Goal: Task Accomplishment & Management: Complete application form

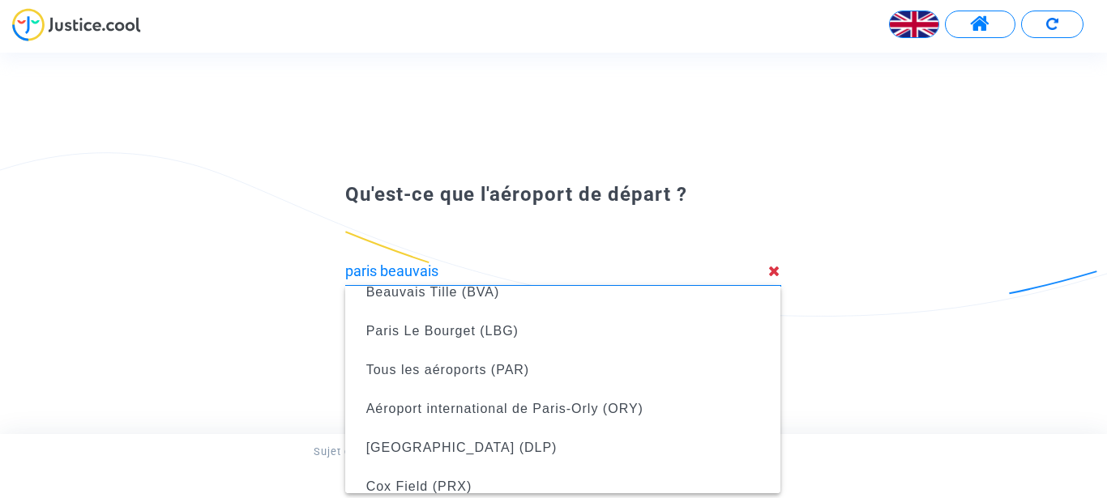
scroll to position [6, 0]
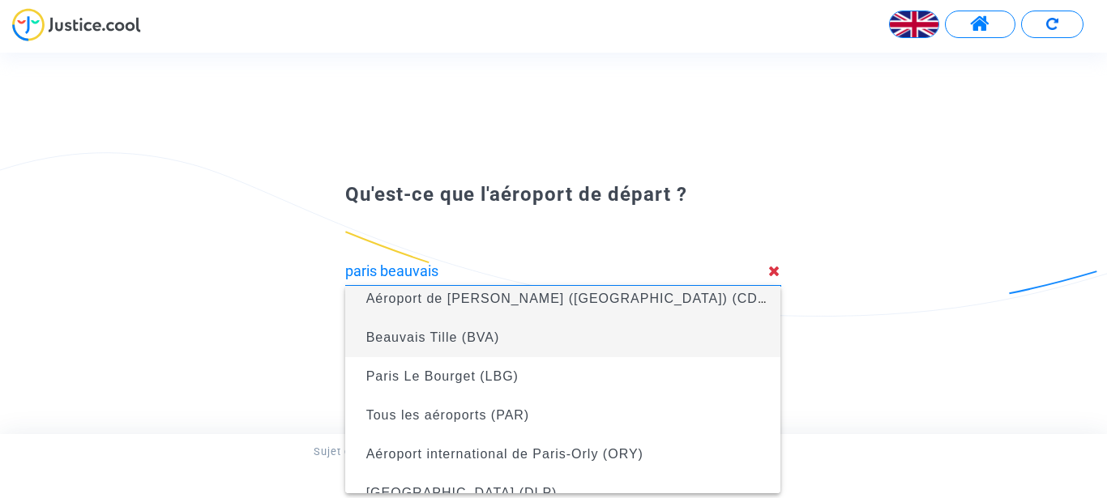
click at [418, 338] on span "Beauvais Tille (BVA)" at bounding box center [433, 338] width 134 height 14
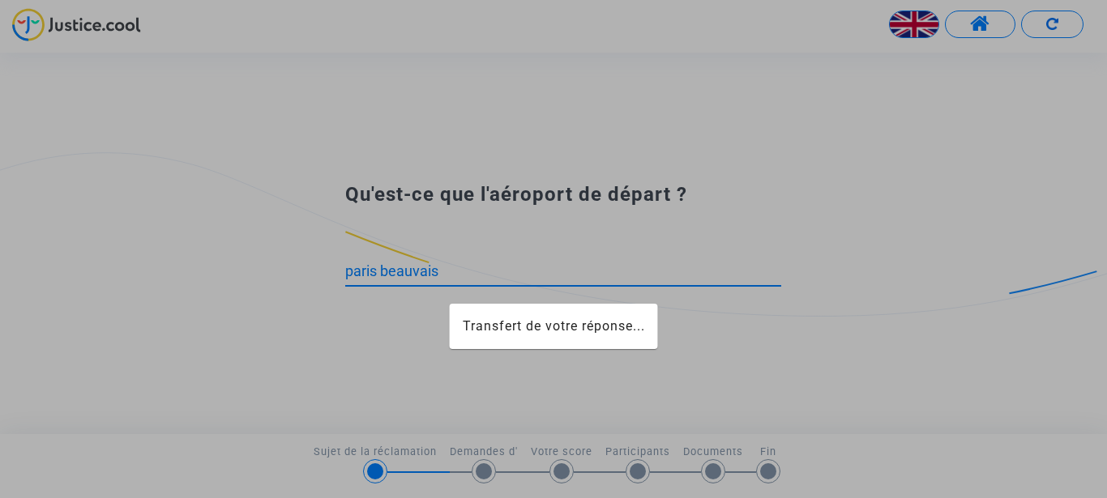
type input "Beauvais Tille (BVA)"
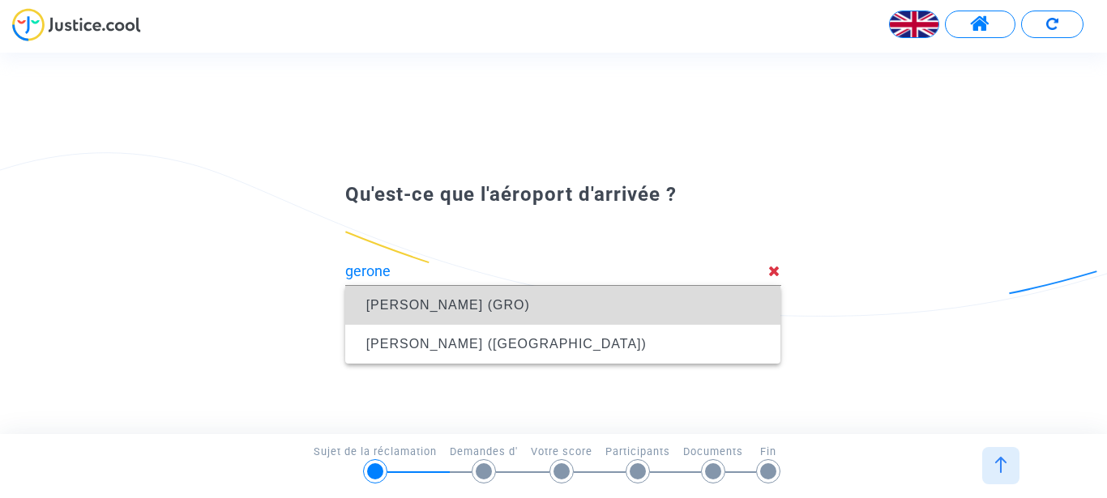
click at [445, 306] on span "[PERSON_NAME] (GRO)" at bounding box center [448, 305] width 164 height 14
type input "[PERSON_NAME] (GRO)"
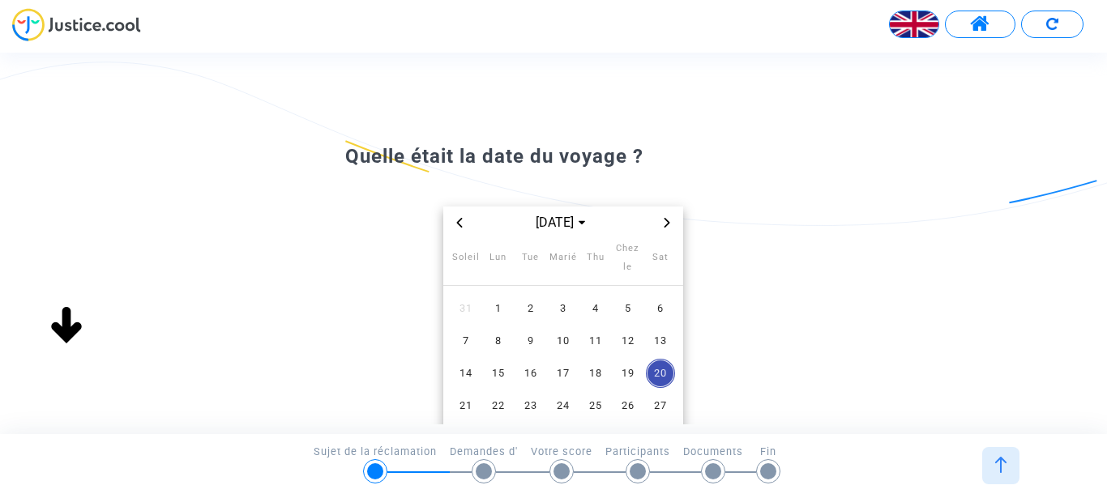
click at [459, 219] on icon "Mois précédent" at bounding box center [459, 223] width 10 height 10
click at [563, 403] on span "20" at bounding box center [562, 405] width 29 height 29
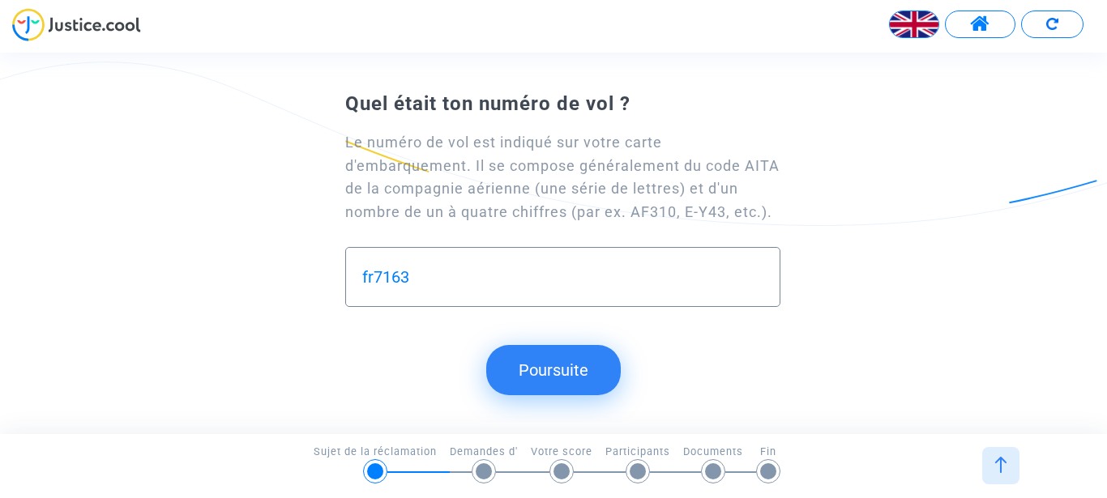
type input "fr7163"
click at [574, 383] on button "Poursuite" at bounding box center [553, 370] width 134 height 50
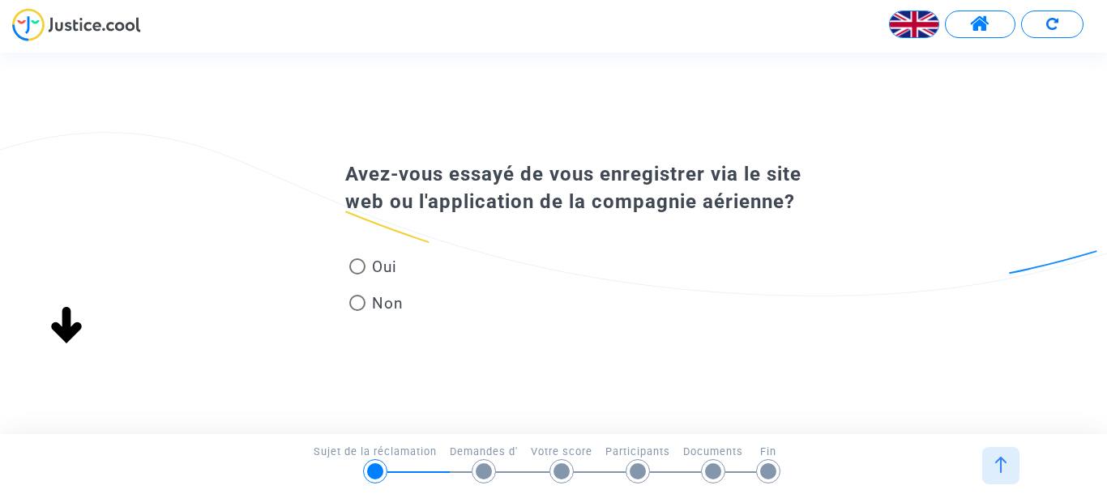
click at [356, 275] on span at bounding box center [357, 266] width 16 height 16
click at [356, 275] on input "Oui" at bounding box center [356, 275] width 1 height 1
radio input "true"
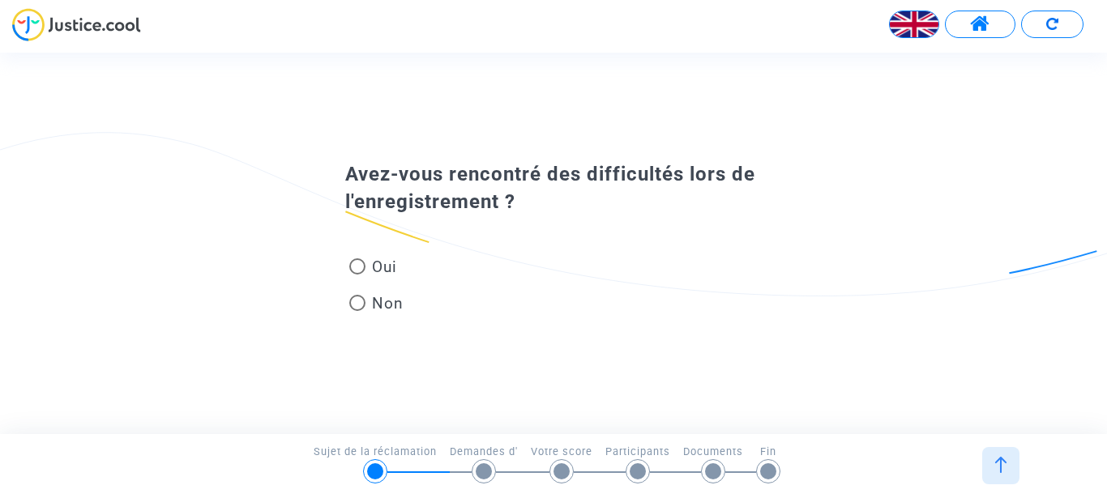
drag, startPoint x: 356, startPoint y: 269, endPoint x: 390, endPoint y: 274, distance: 34.4
click at [357, 269] on span at bounding box center [357, 266] width 16 height 16
click at [357, 275] on input "Oui" at bounding box center [356, 275] width 1 height 1
radio input "true"
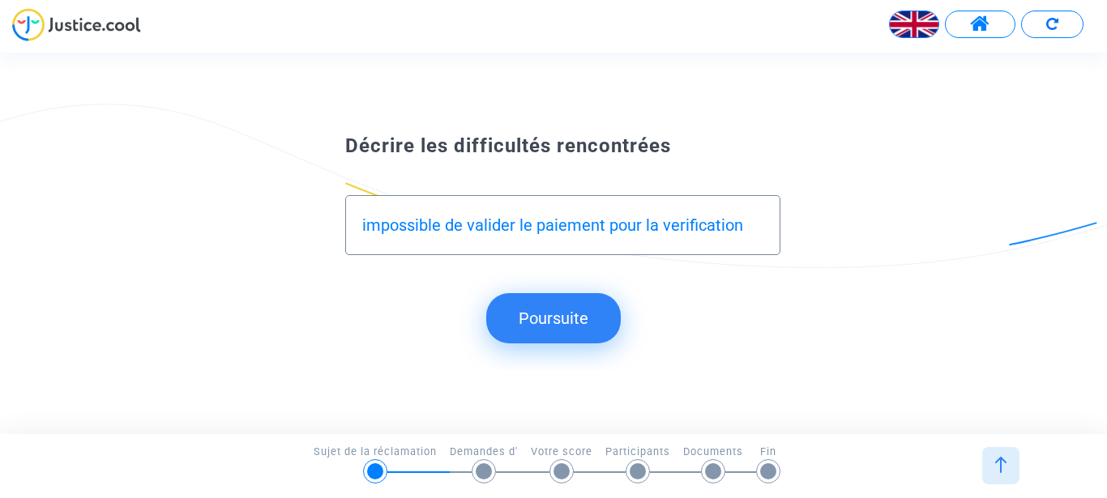
type input "impossible de valider le paiement pour la verification"
click at [562, 324] on button "Poursuite" at bounding box center [553, 318] width 134 height 50
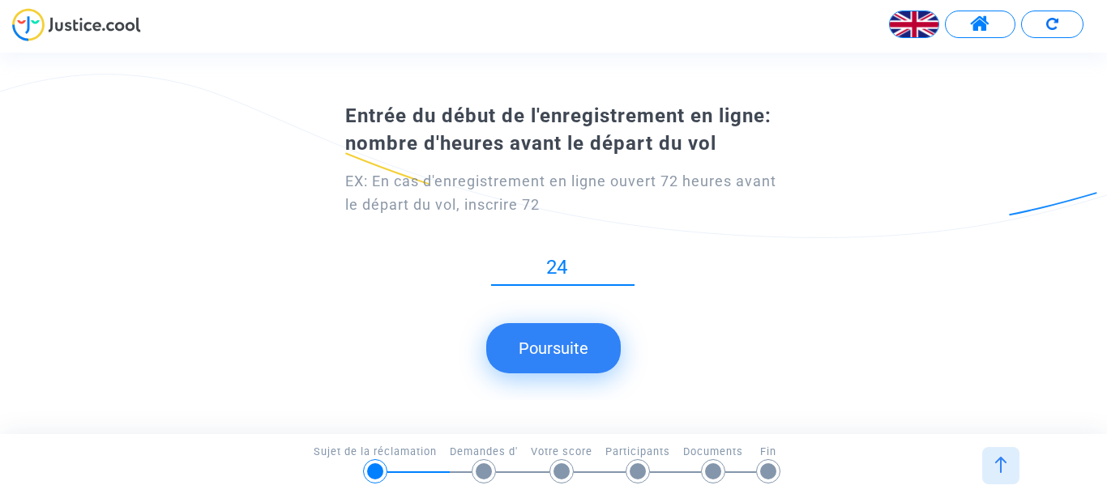
type input "24"
click at [557, 349] on button "Poursuite" at bounding box center [553, 348] width 134 height 50
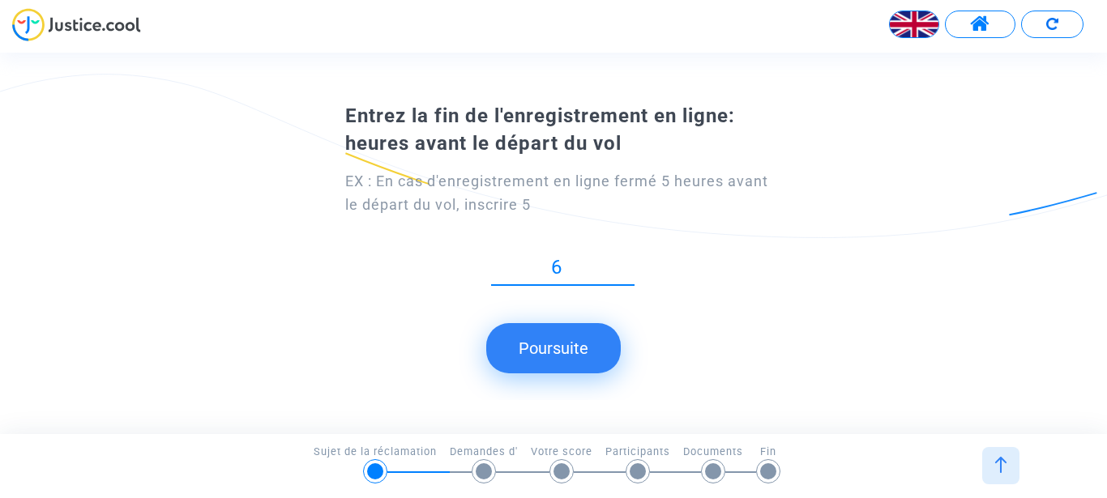
type input "6"
click at [544, 343] on button "Poursuite" at bounding box center [553, 348] width 134 height 50
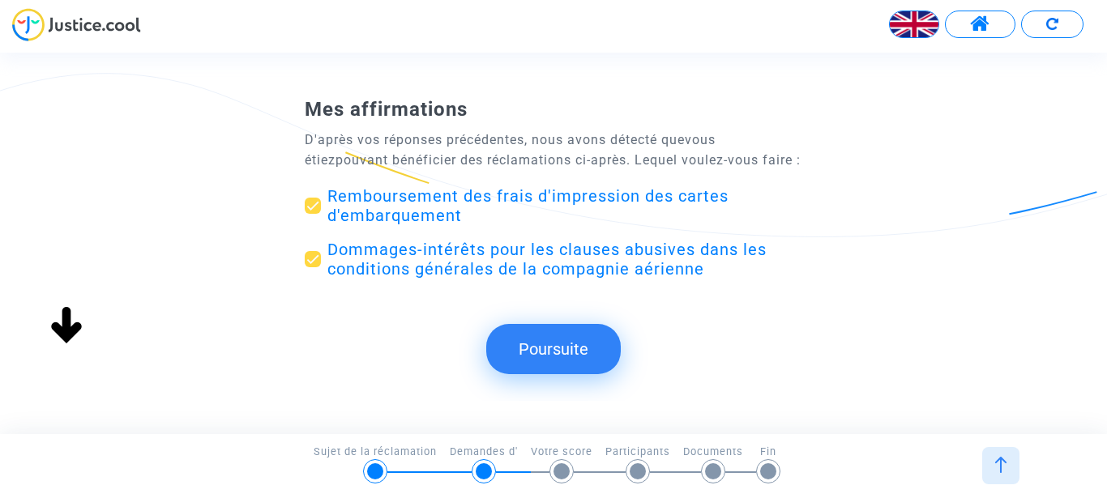
click at [552, 347] on button "Poursuite" at bounding box center [553, 349] width 134 height 50
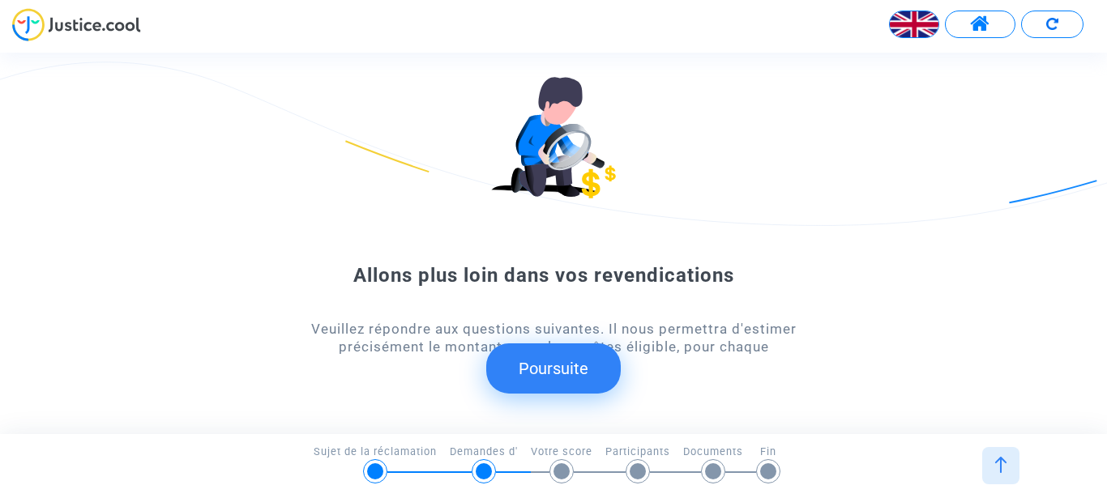
scroll to position [141, 0]
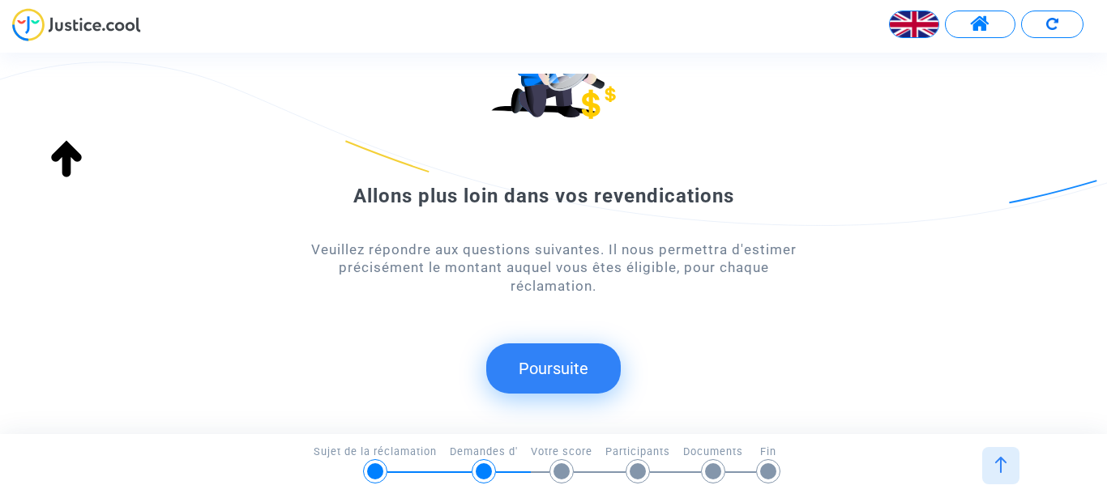
click at [561, 367] on button "Poursuite" at bounding box center [553, 368] width 134 height 50
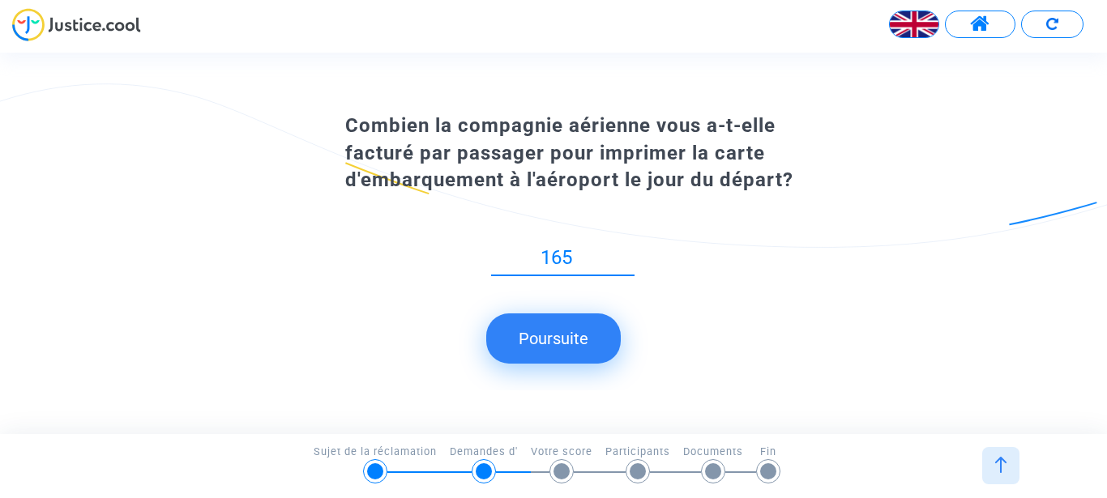
type input "165"
click at [557, 334] on button "Poursuite" at bounding box center [553, 339] width 134 height 50
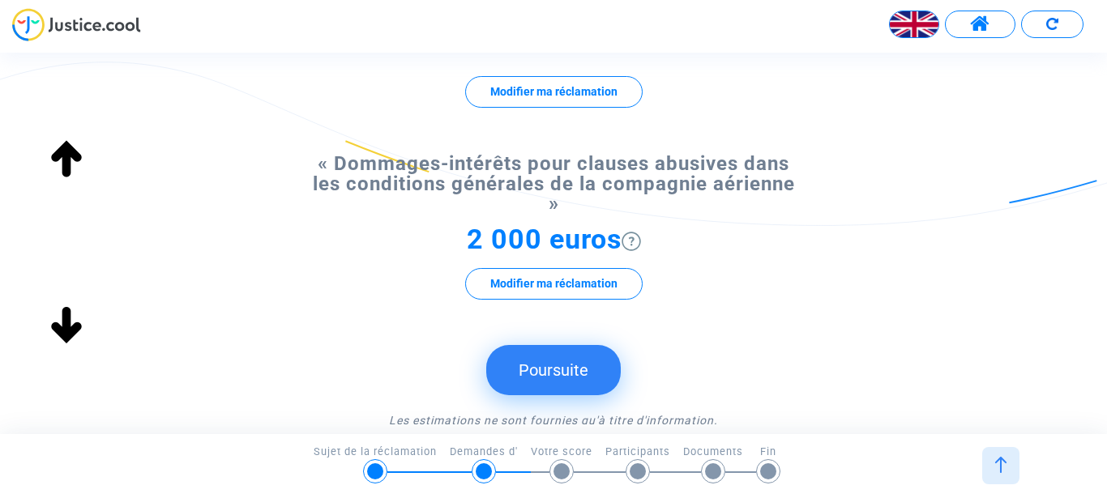
scroll to position [339, 0]
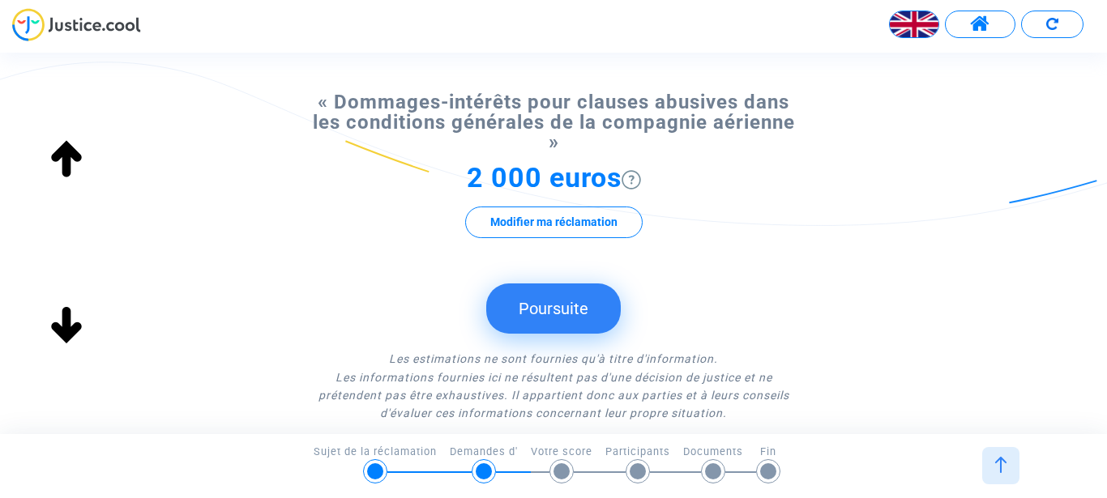
click at [561, 309] on button "Poursuite" at bounding box center [553, 309] width 134 height 50
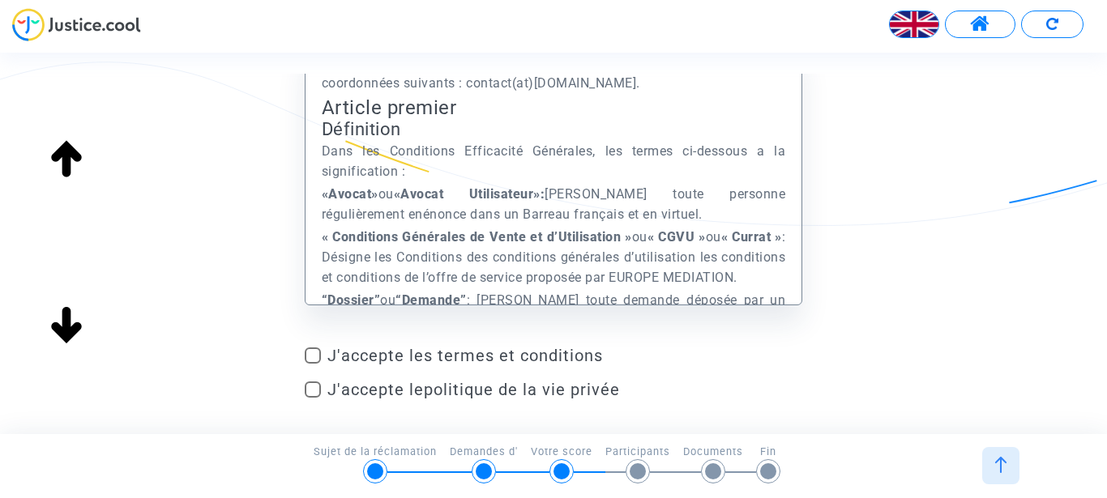
scroll to position [585, 0]
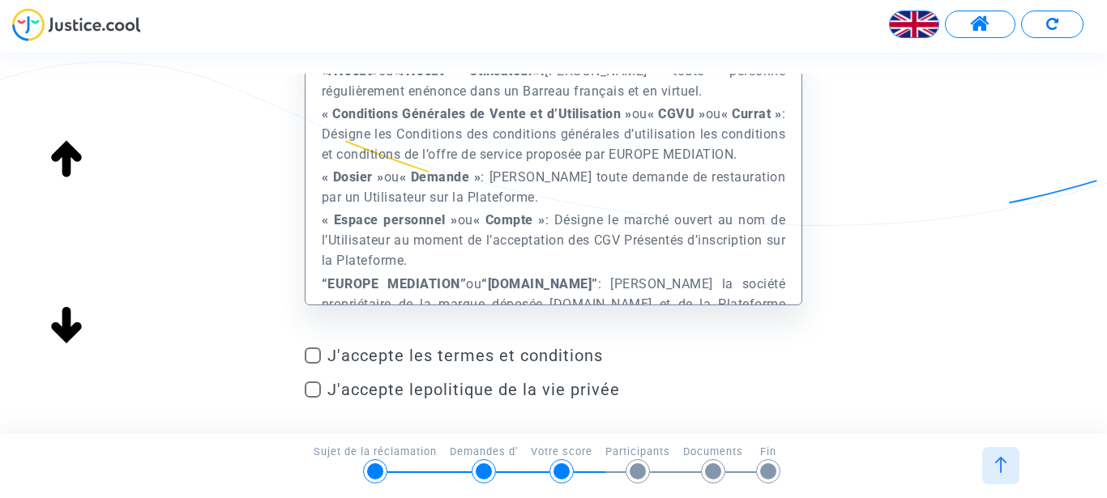
click at [310, 353] on span at bounding box center [313, 356] width 16 height 16
click at [312, 364] on input "J'accepte les termes et conditions" at bounding box center [312, 364] width 1 height 1
checkbox input "true"
click at [314, 386] on span at bounding box center [313, 390] width 16 height 16
click at [313, 398] on input "J'accepte le politique de la vie privée" at bounding box center [312, 398] width 1 height 1
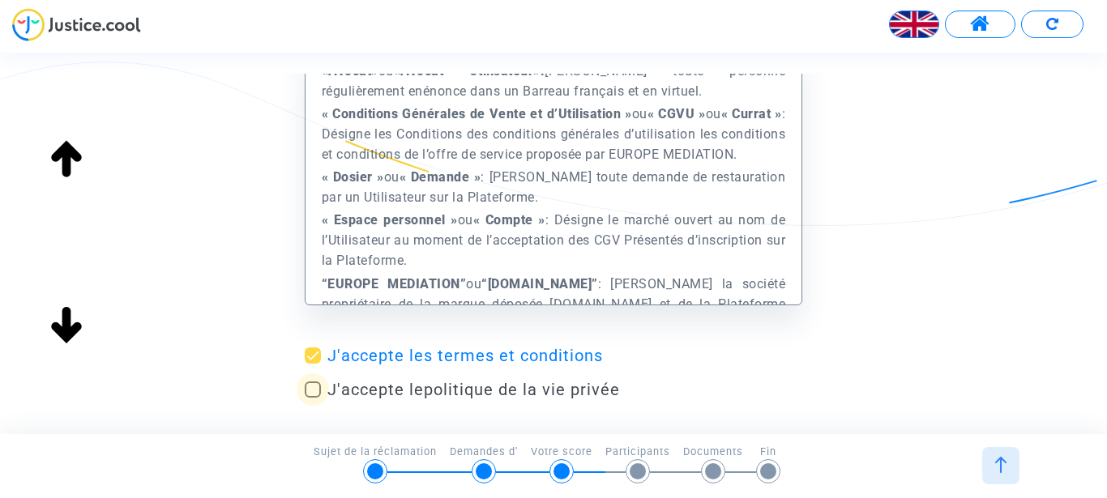
checkbox input "true"
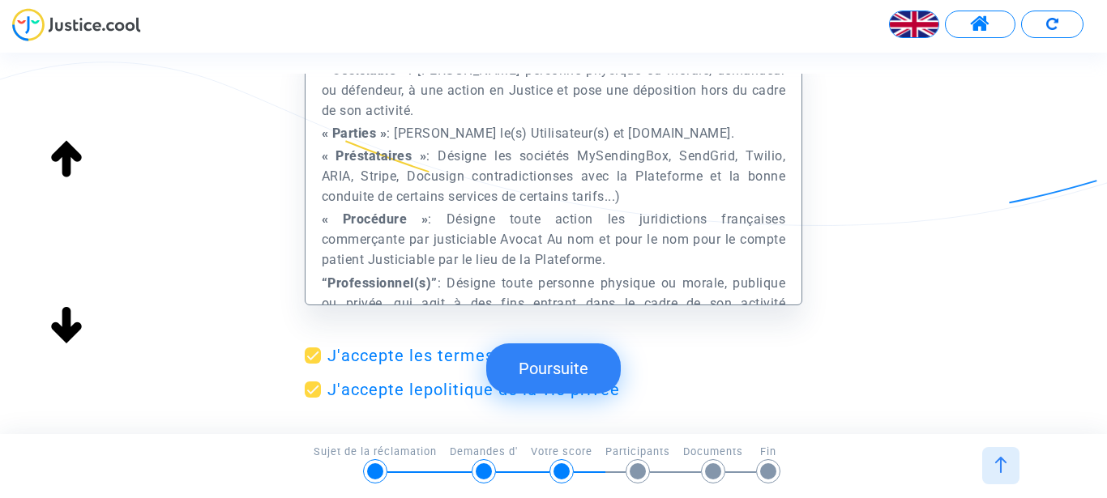
scroll to position [924, 0]
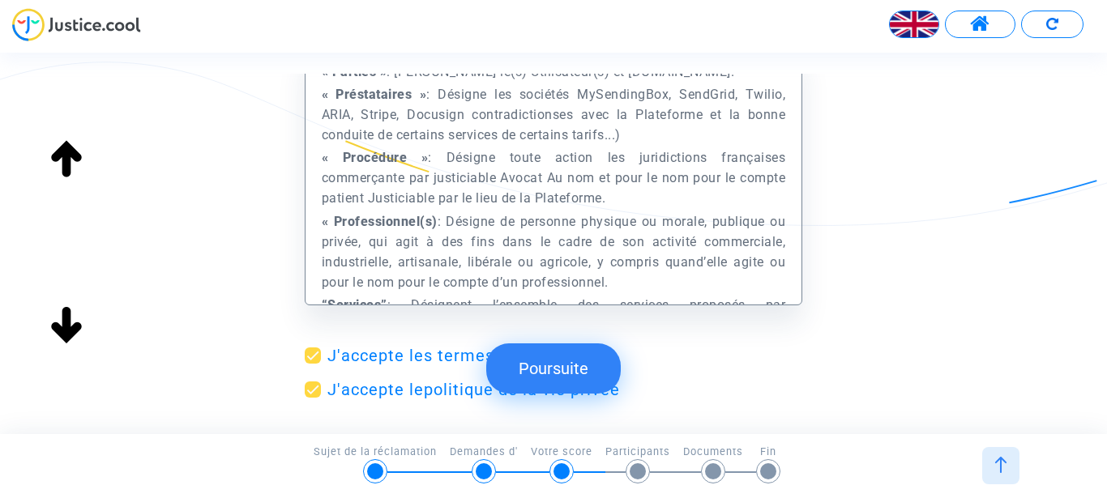
click at [576, 364] on button "Poursuite" at bounding box center [553, 368] width 134 height 50
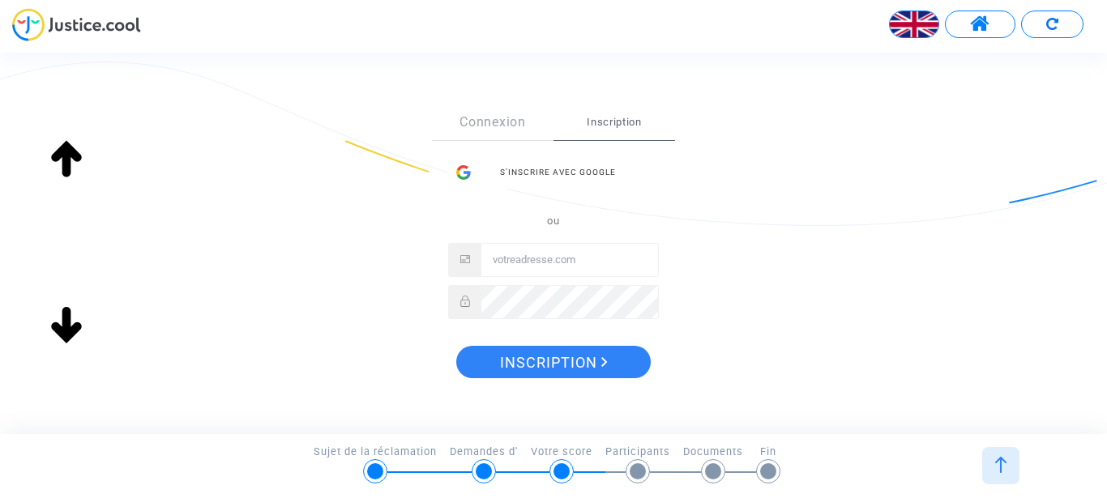
scroll to position [246, 0]
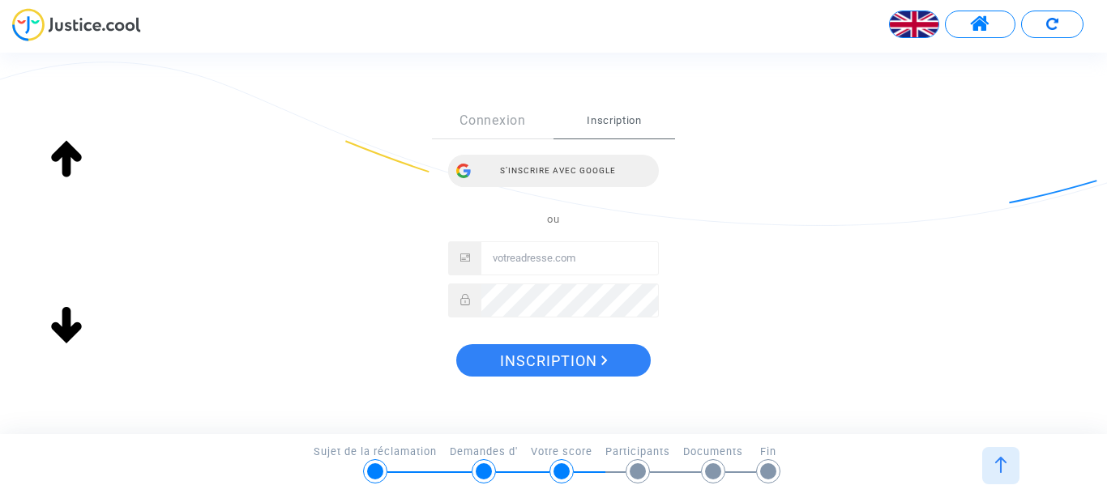
click at [548, 165] on div "S’inscrire avec Google" at bounding box center [553, 171] width 211 height 32
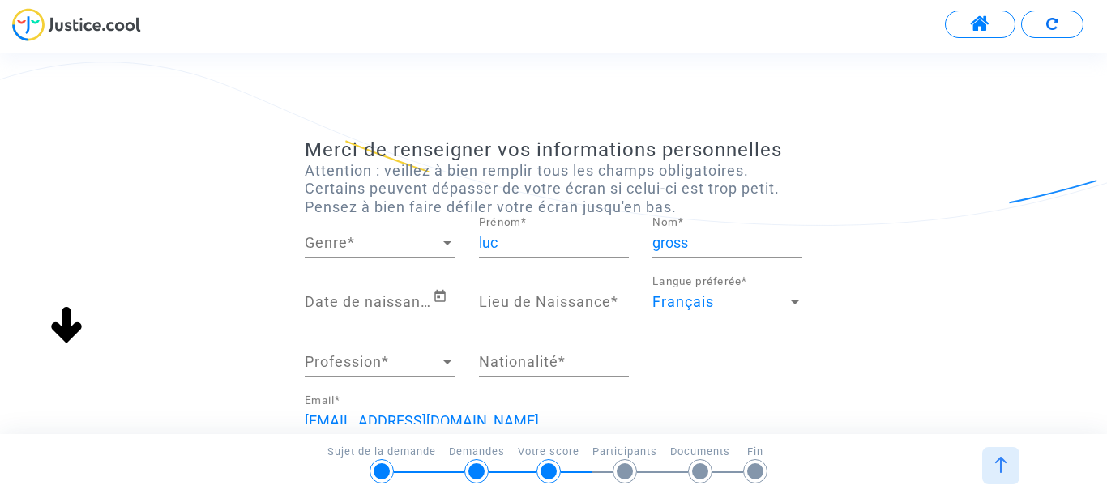
scroll to position [62, 0]
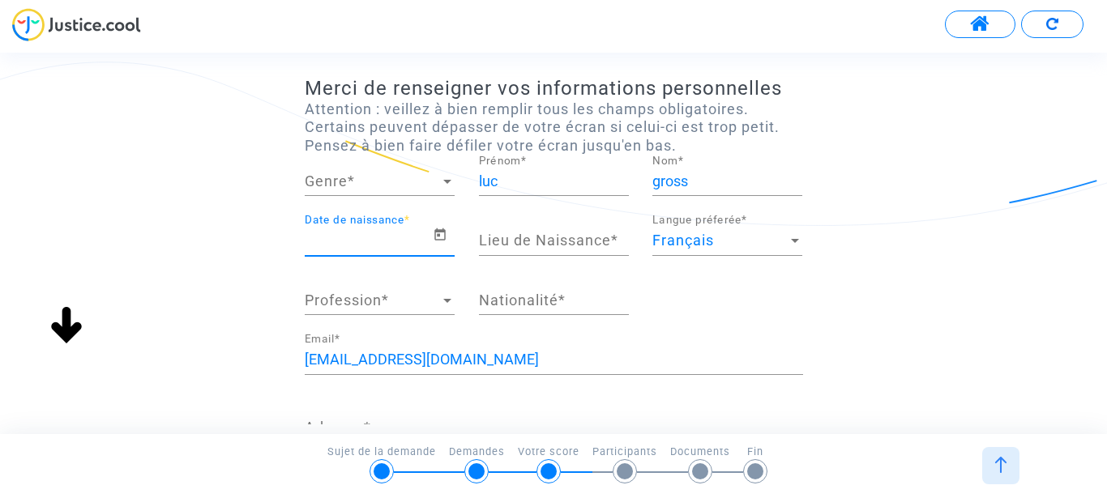
click at [374, 235] on input "Date de naissance *" at bounding box center [369, 241] width 128 height 16
click at [439, 237] on icon "Open calendar" at bounding box center [439, 234] width 11 height 12
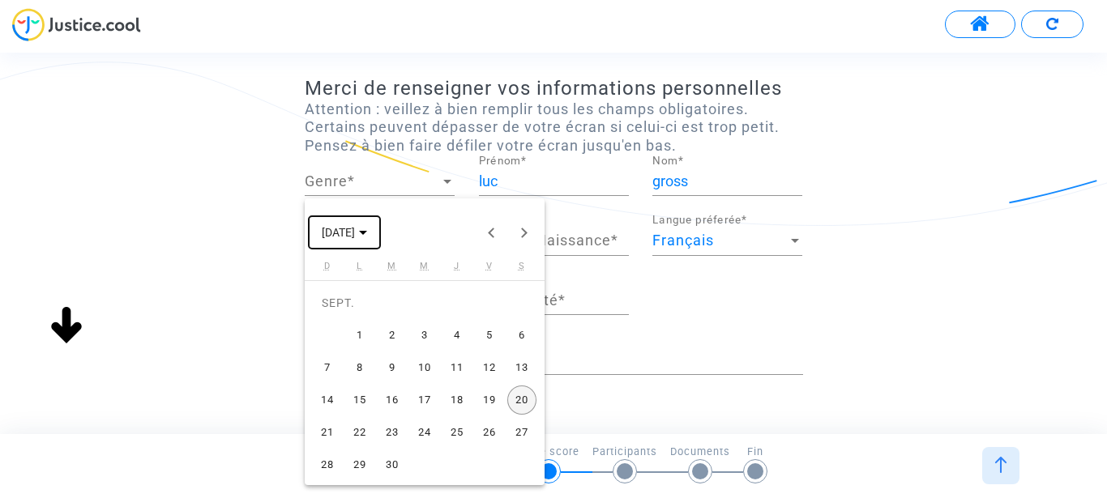
click at [367, 232] on polygon "Choose month and year" at bounding box center [363, 233] width 8 height 4
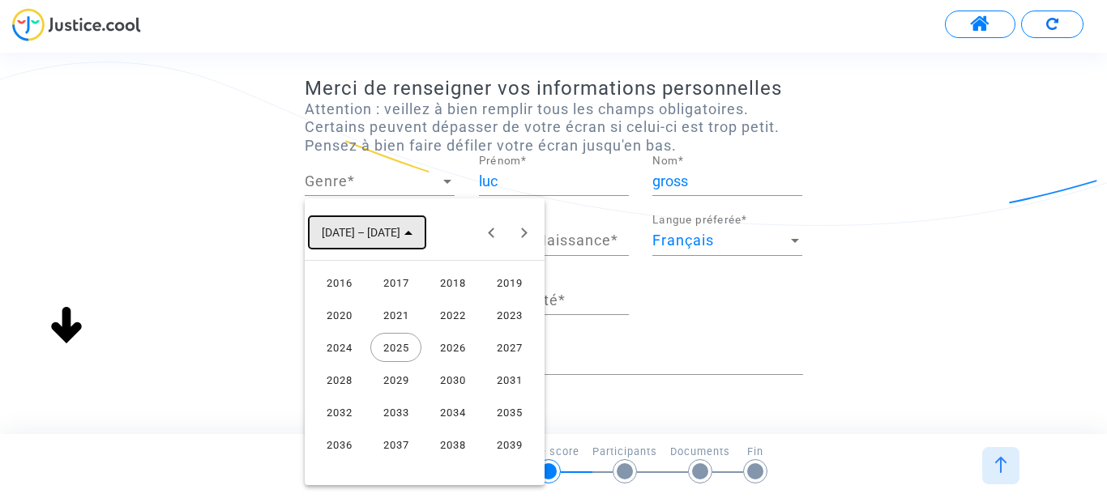
click at [404, 232] on icon "Choose date" at bounding box center [408, 233] width 8 height 4
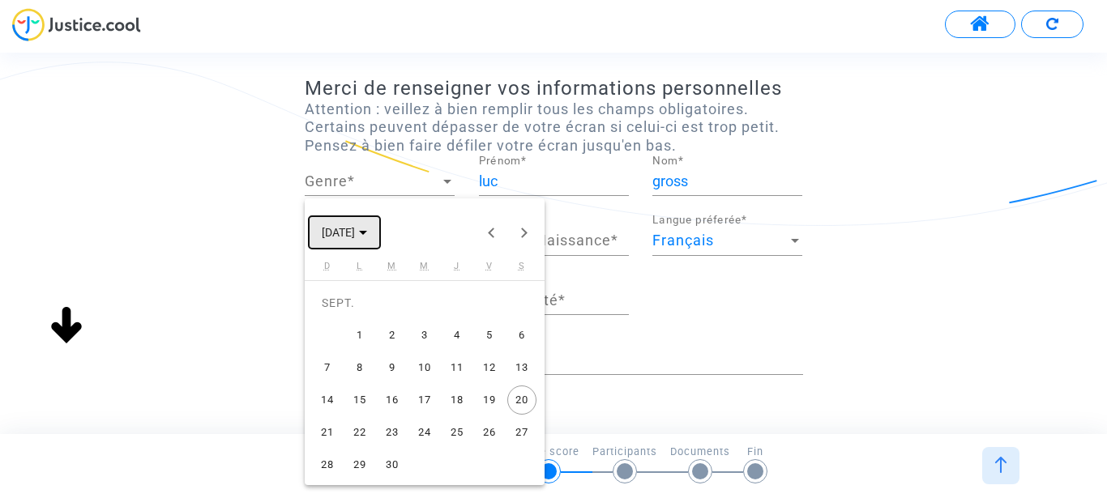
click at [380, 232] on button "SEPT. 2025" at bounding box center [344, 232] width 71 height 32
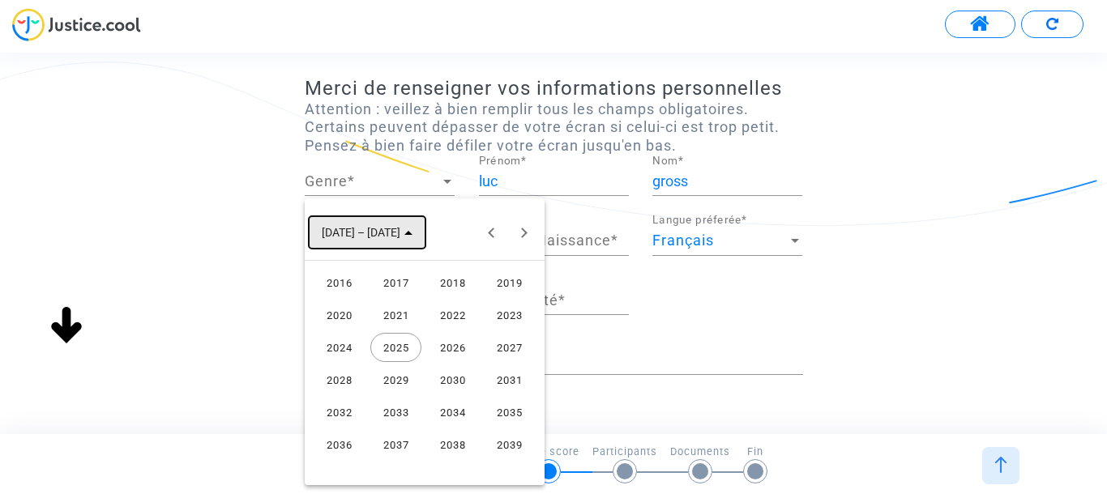
click at [394, 230] on span "2016 – 2039" at bounding box center [367, 231] width 91 height 13
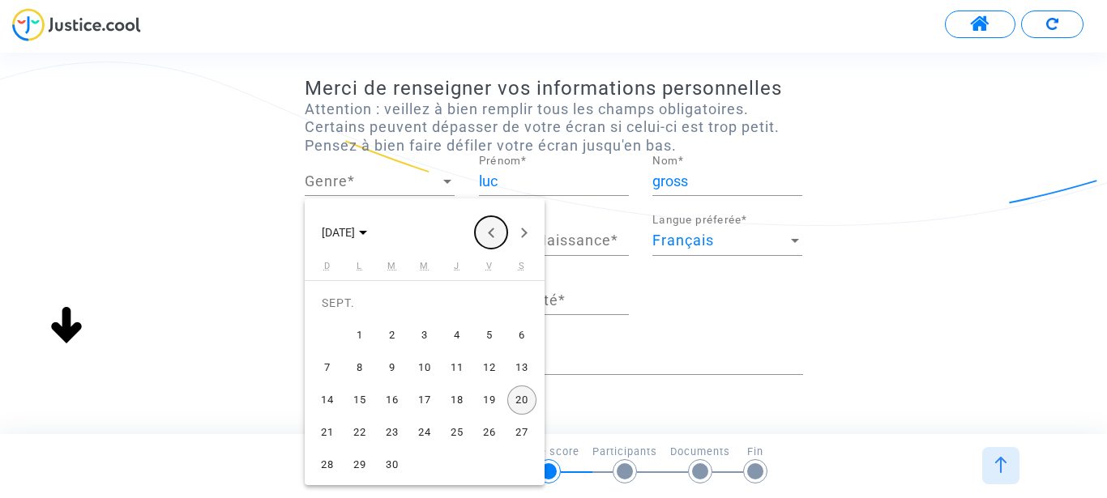
click at [493, 231] on button "Previous month" at bounding box center [491, 232] width 32 height 32
click at [492, 231] on button "Previous month" at bounding box center [491, 232] width 32 height 32
click at [367, 231] on polygon "Choose month and year" at bounding box center [363, 233] width 8 height 4
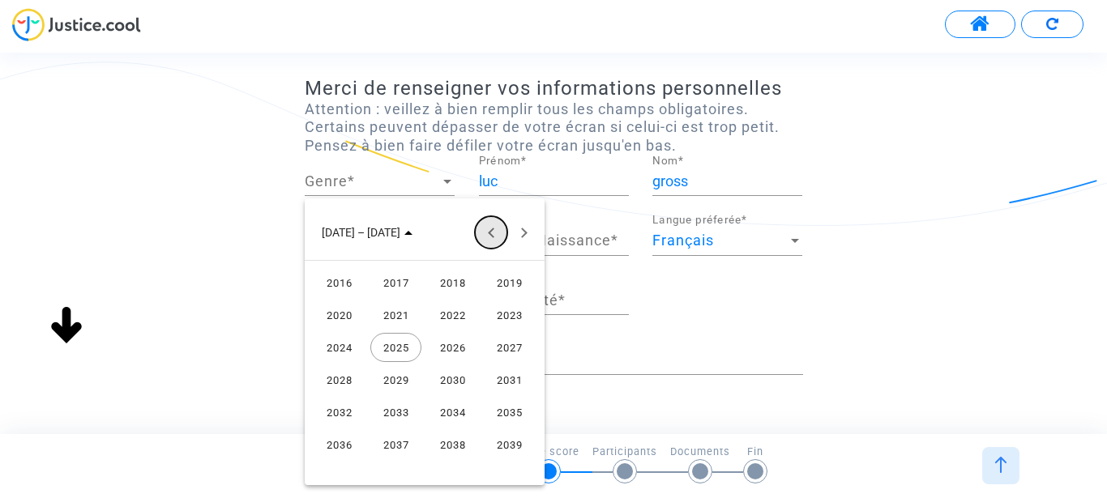
click at [489, 230] on button "Previous 24 years" at bounding box center [491, 232] width 32 height 32
click at [515, 345] on div "1955" at bounding box center [509, 347] width 51 height 29
click at [510, 378] on div "DÉC." at bounding box center [509, 379] width 51 height 29
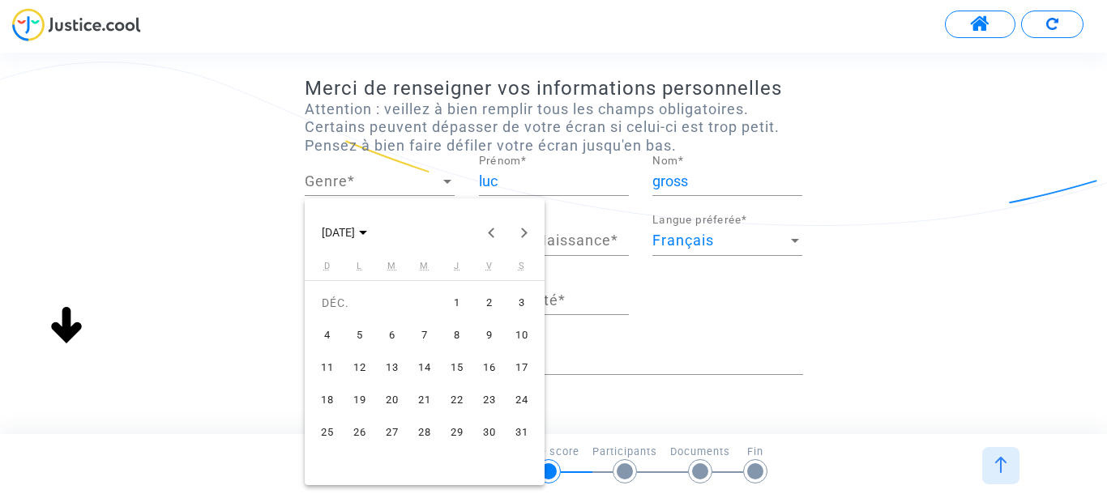
click at [430, 431] on div "28" at bounding box center [424, 432] width 29 height 29
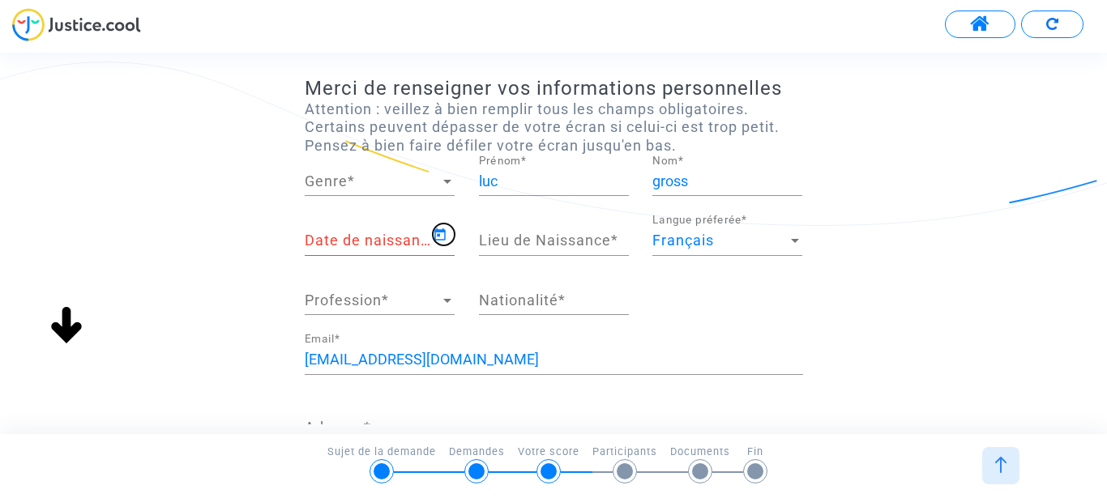
type input "28/12/1955"
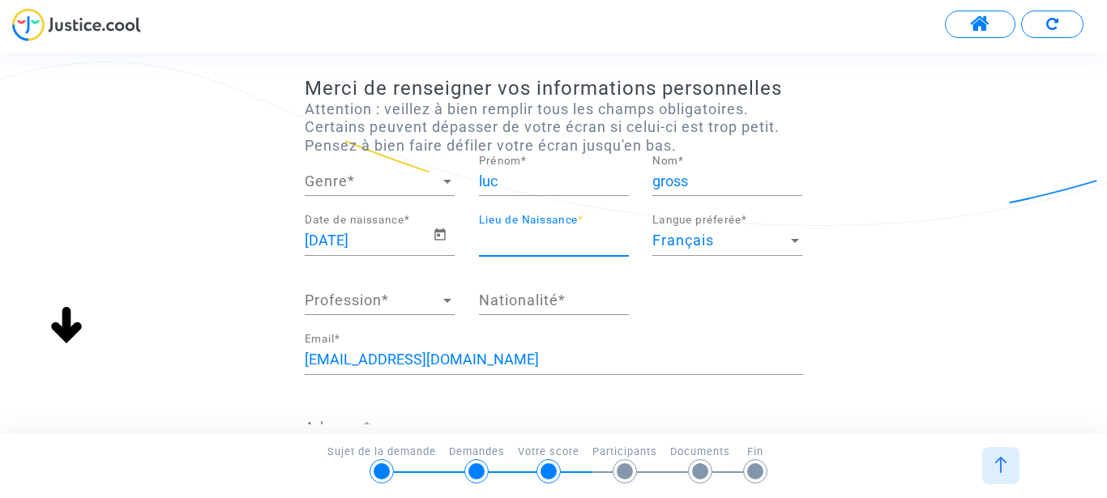
click at [547, 239] on input "Lieu de Naissance *" at bounding box center [554, 241] width 150 height 16
type input "paris 4"
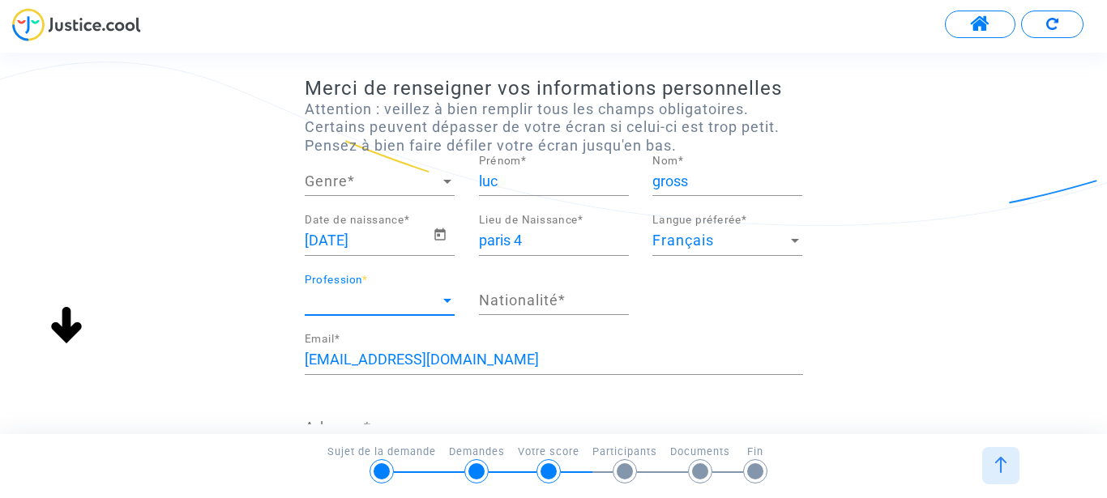
click at [446, 298] on div at bounding box center [447, 300] width 15 height 16
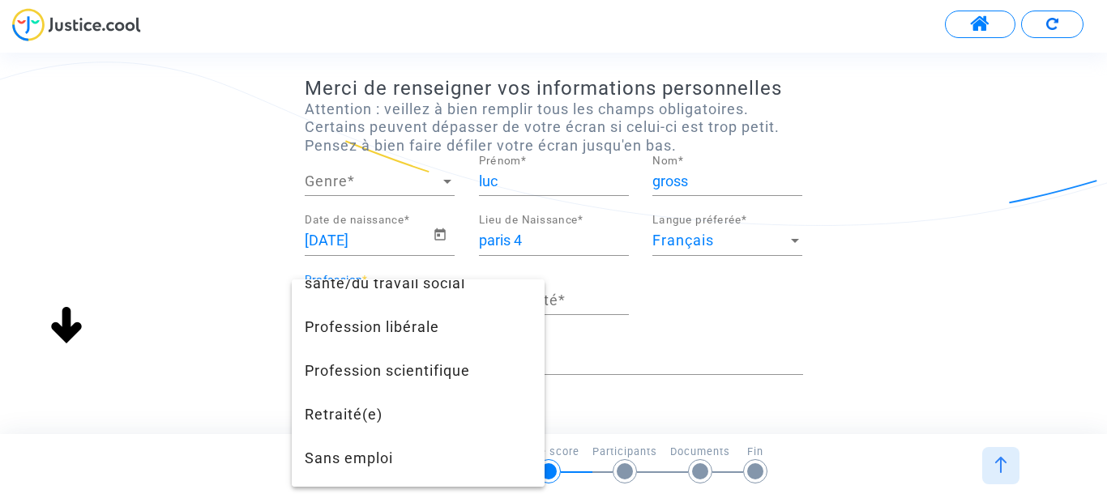
scroll to position [1513, 0]
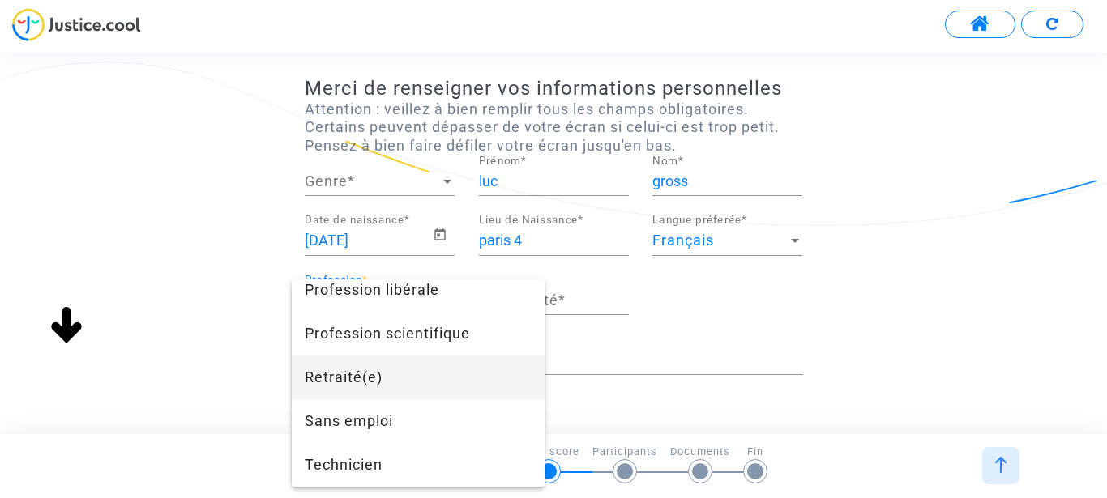
click at [347, 373] on span "Retraité(e)" at bounding box center [418, 378] width 227 height 44
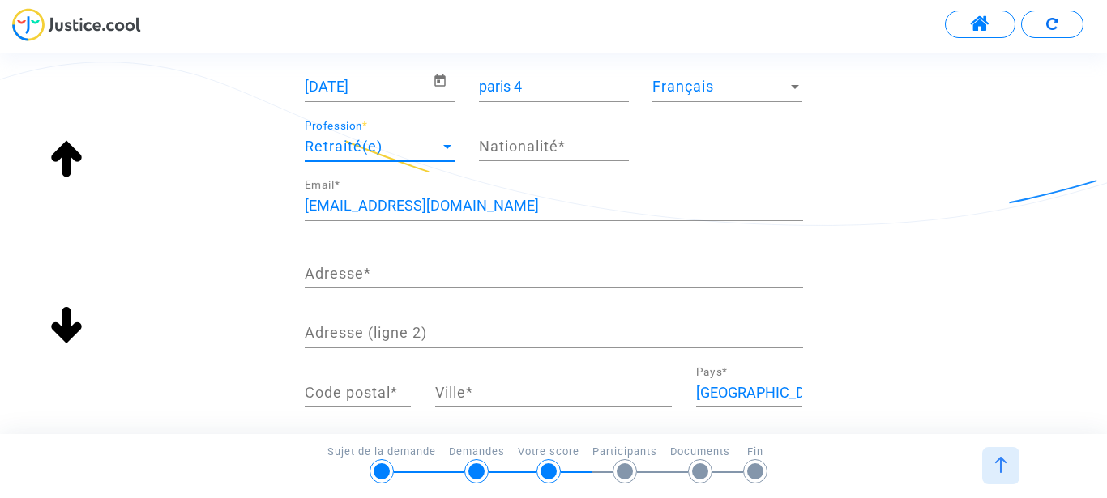
scroll to position [246, 0]
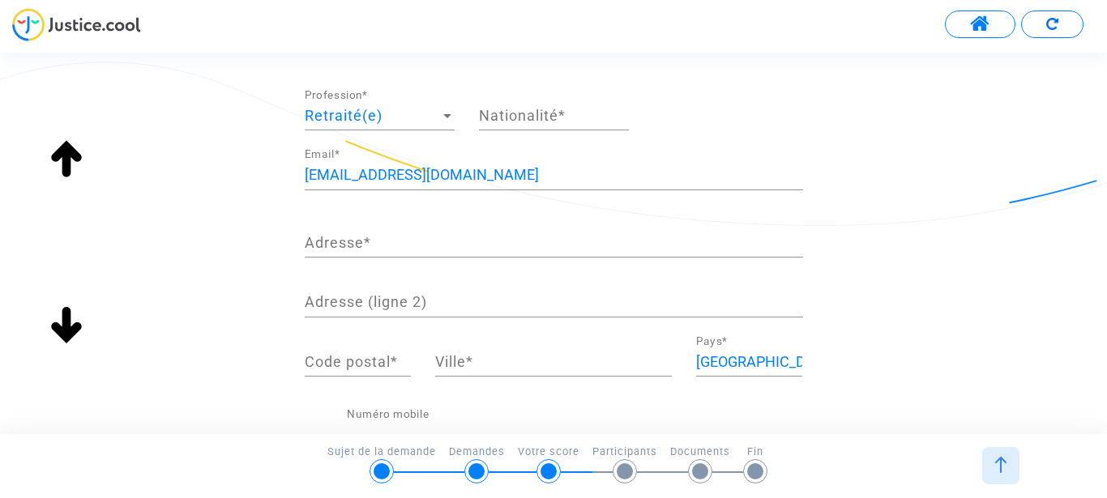
click at [403, 233] on div "Adresse *" at bounding box center [554, 236] width 498 height 41
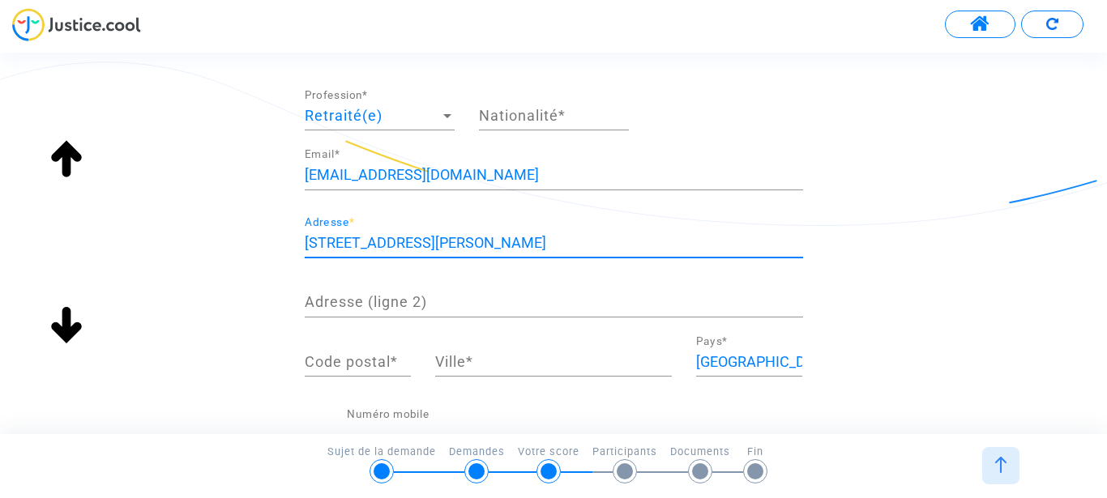
type input "5 rue albert glatigny"
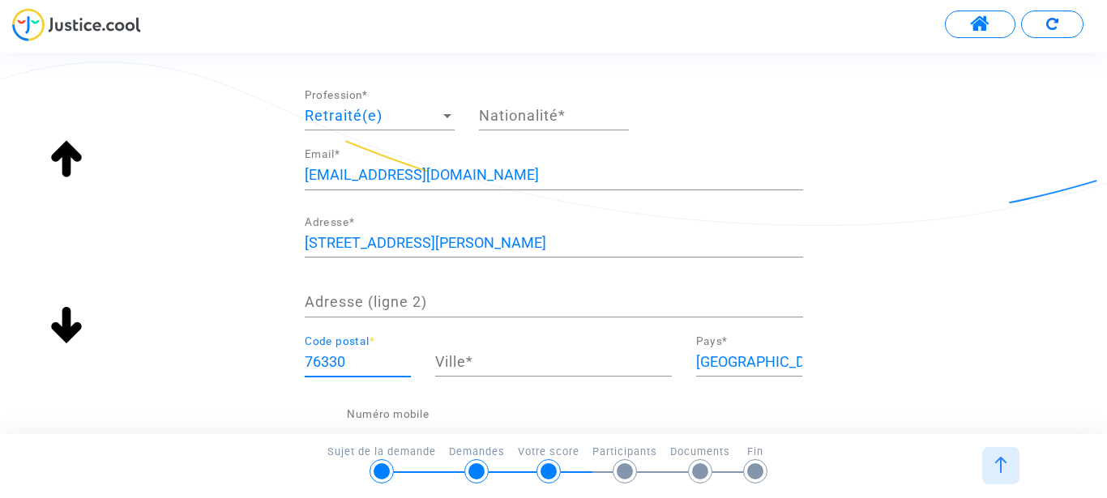
type input "76330"
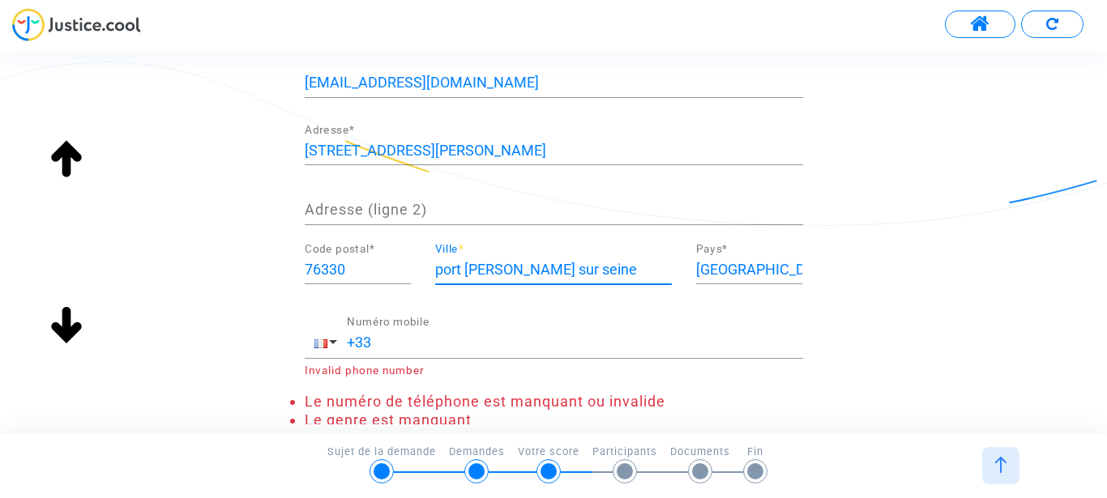
scroll to position [400, 0]
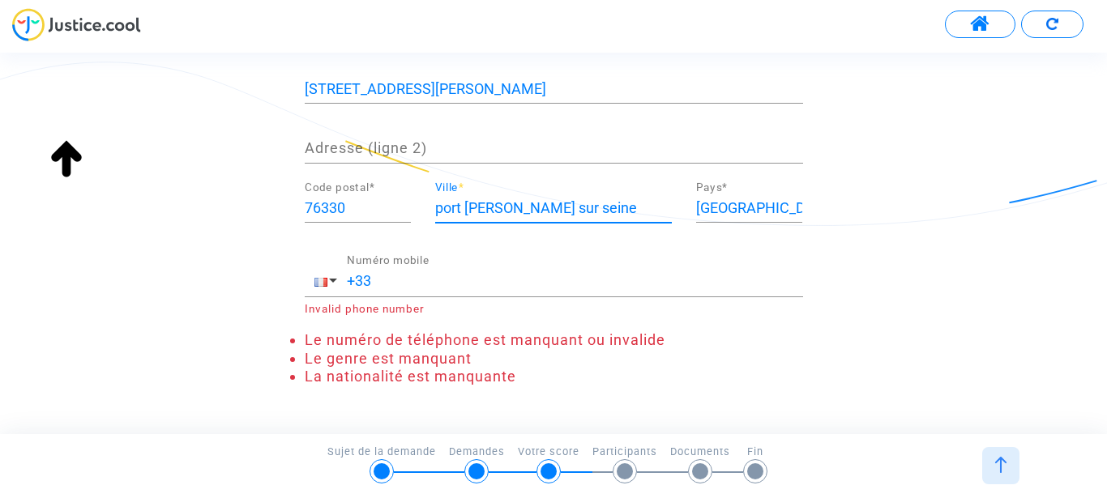
type input "port jérôme sur seine"
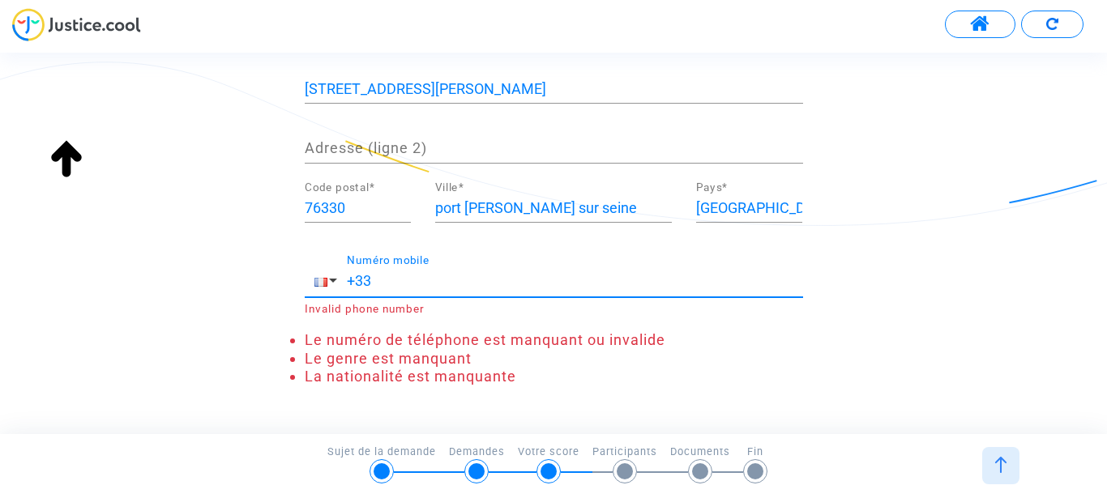
click at [395, 287] on input "+33" at bounding box center [575, 281] width 456 height 16
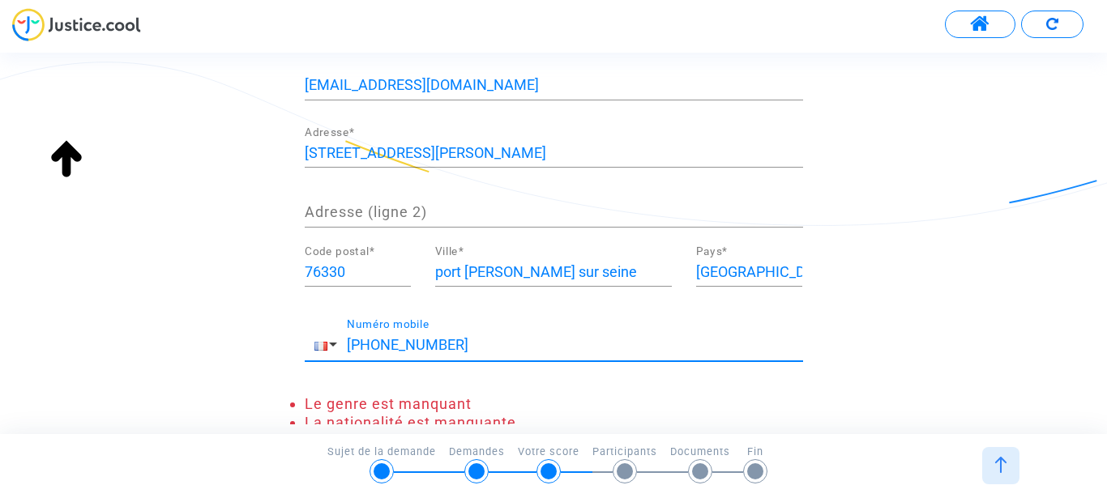
scroll to position [308, 0]
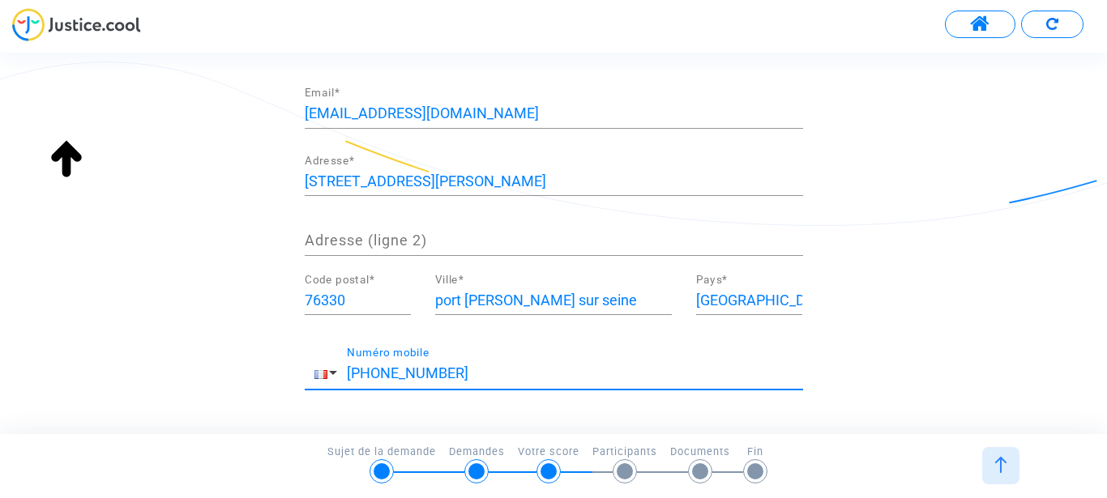
type input "+33 662417888"
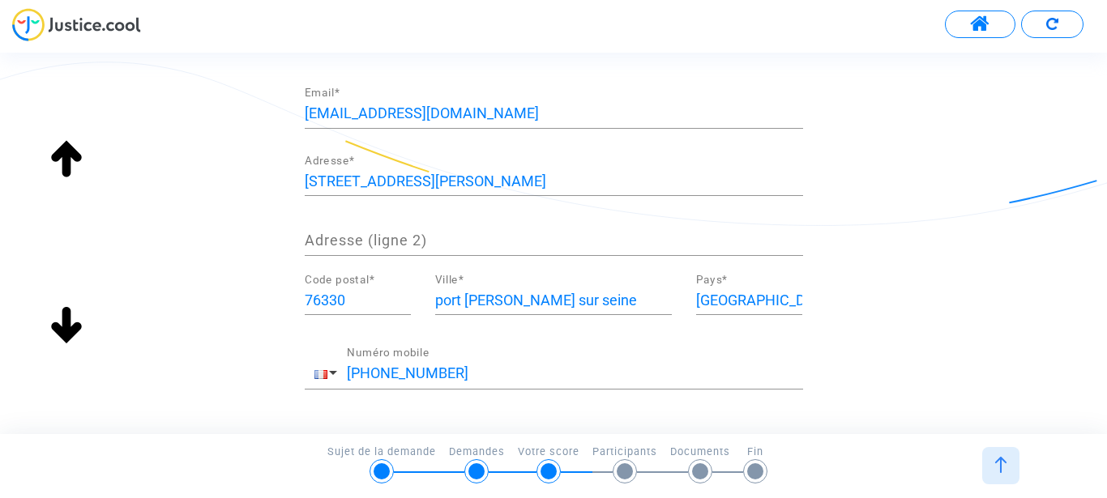
click at [484, 403] on div "+33 662417888 Numéro mobile" at bounding box center [554, 378] width 498 height 61
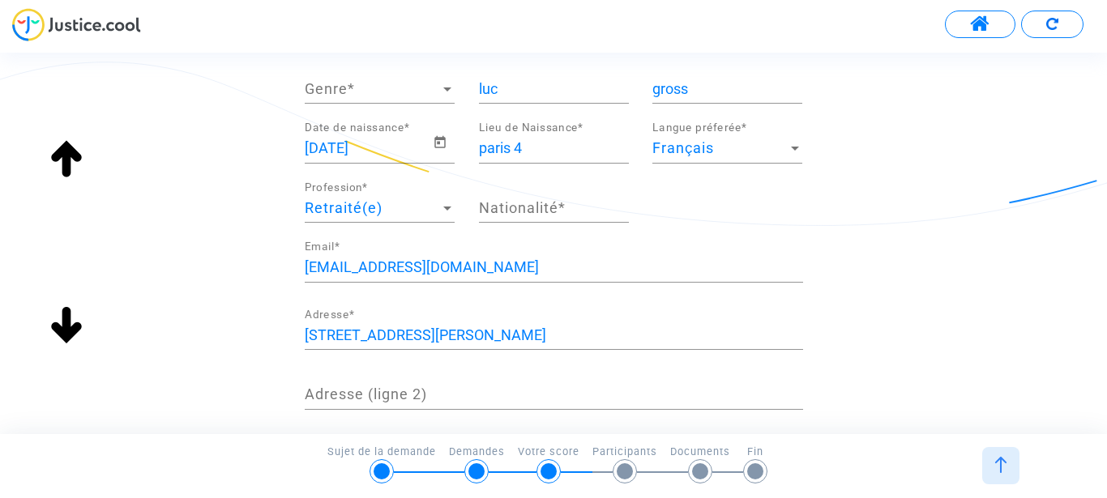
scroll to position [123, 0]
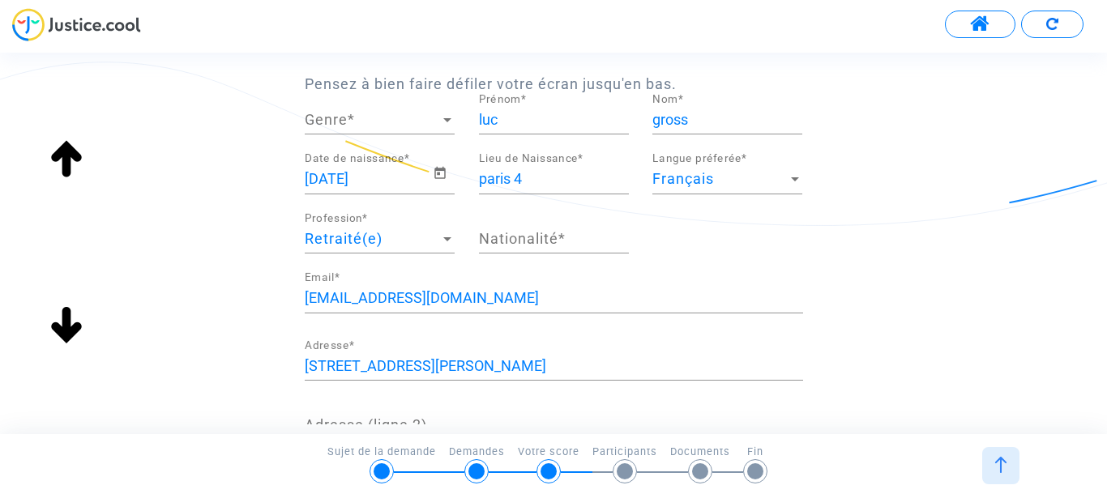
click at [548, 233] on input "Nationalité *" at bounding box center [554, 239] width 150 height 16
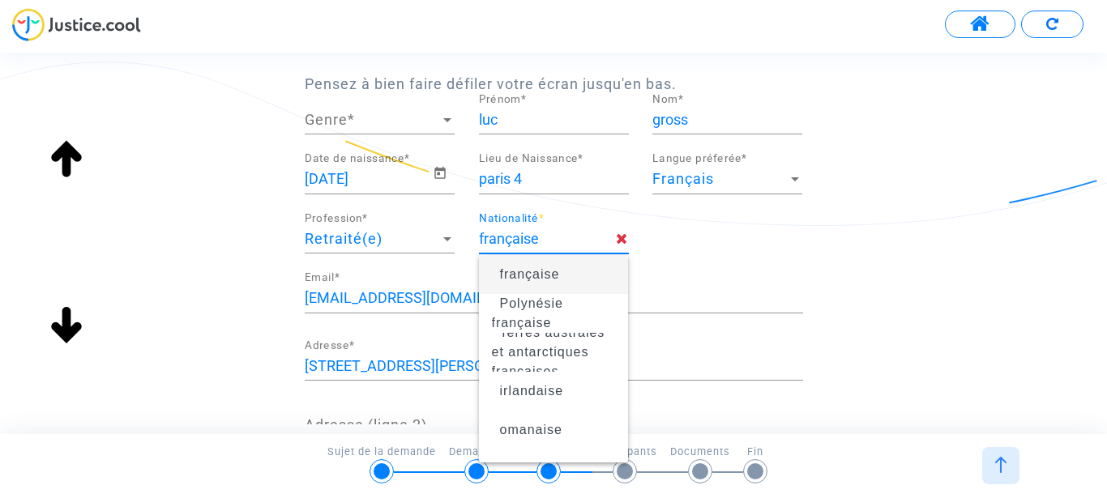
type input "française"
click at [518, 277] on span "française" at bounding box center [530, 274] width 60 height 14
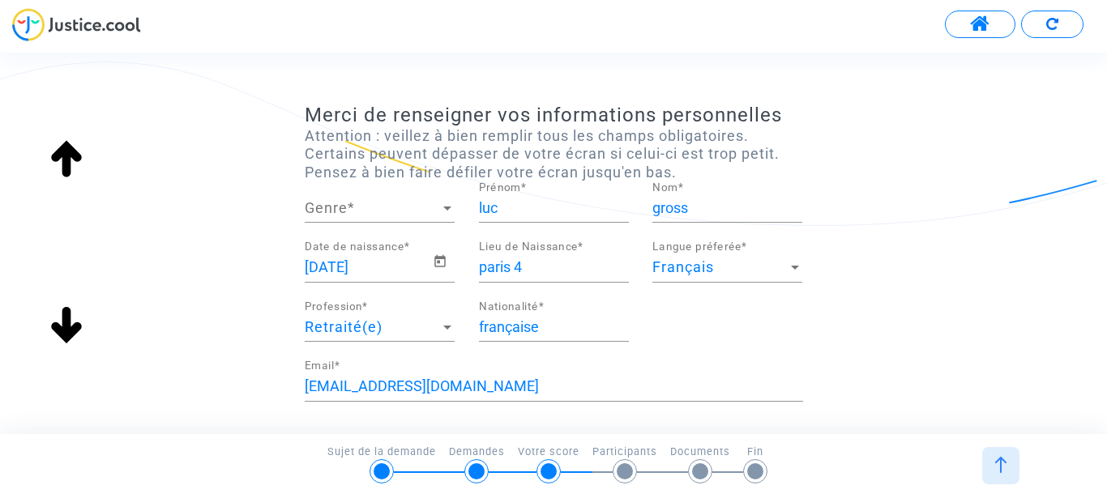
scroll to position [31, 0]
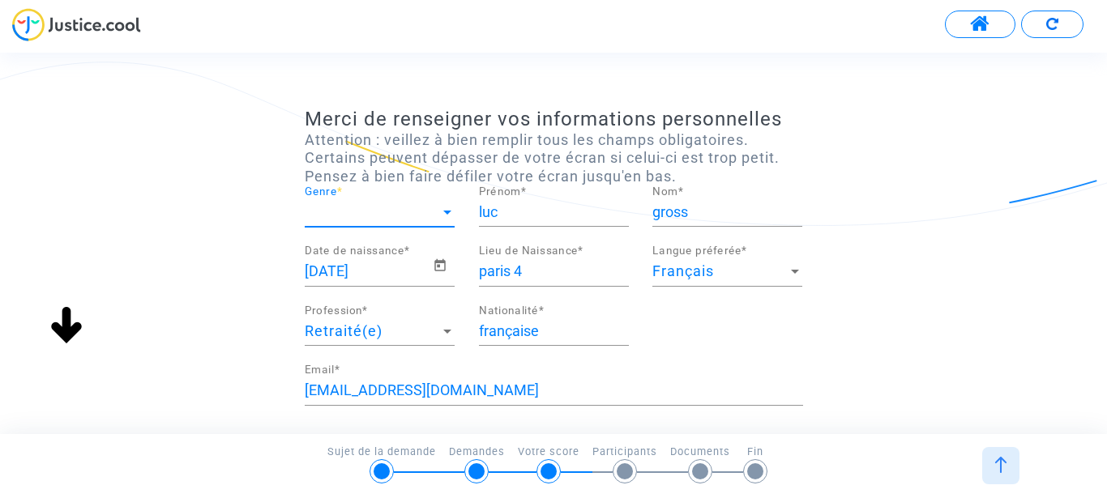
click at [448, 210] on div at bounding box center [447, 212] width 15 height 16
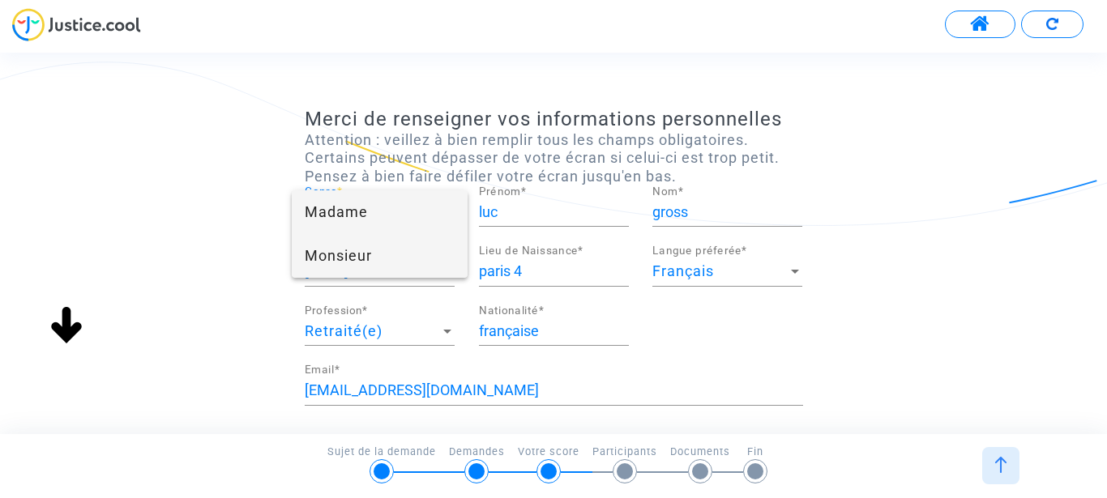
click at [357, 256] on span "Monsieur" at bounding box center [380, 256] width 150 height 44
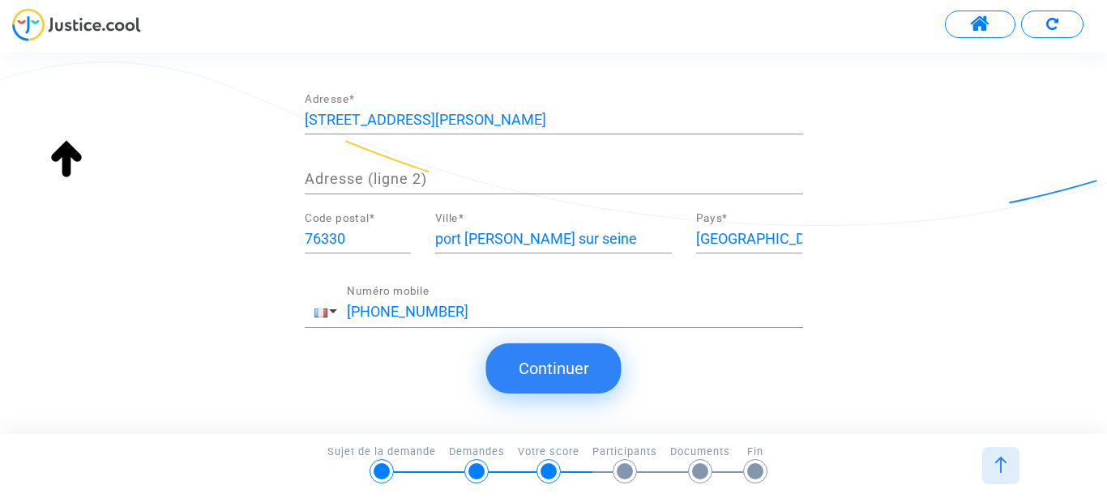
scroll to position [392, 0]
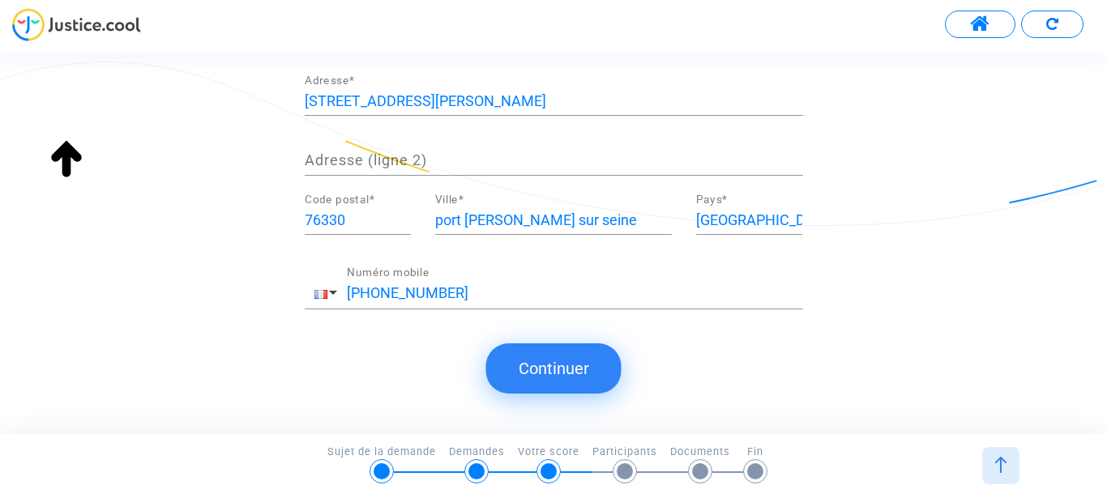
click at [574, 367] on button "Continuer" at bounding box center [553, 368] width 135 height 50
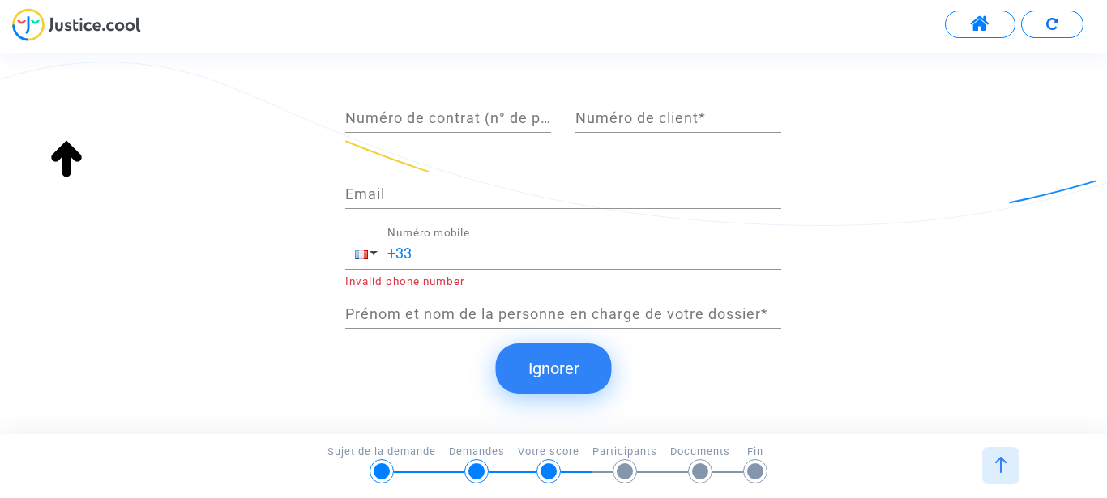
scroll to position [376, 0]
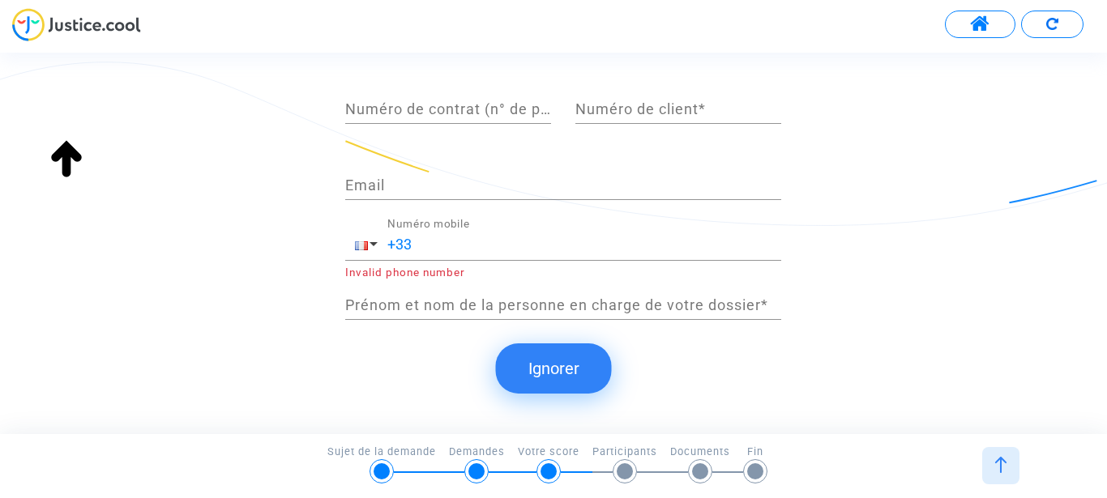
click at [566, 369] on button "Ignorer" at bounding box center [554, 368] width 116 height 50
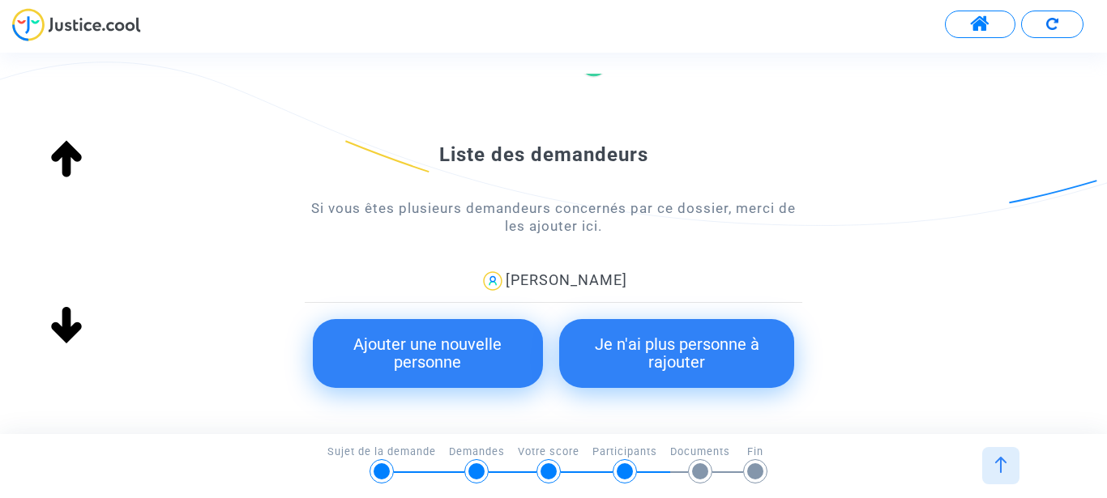
scroll to position [215, 0]
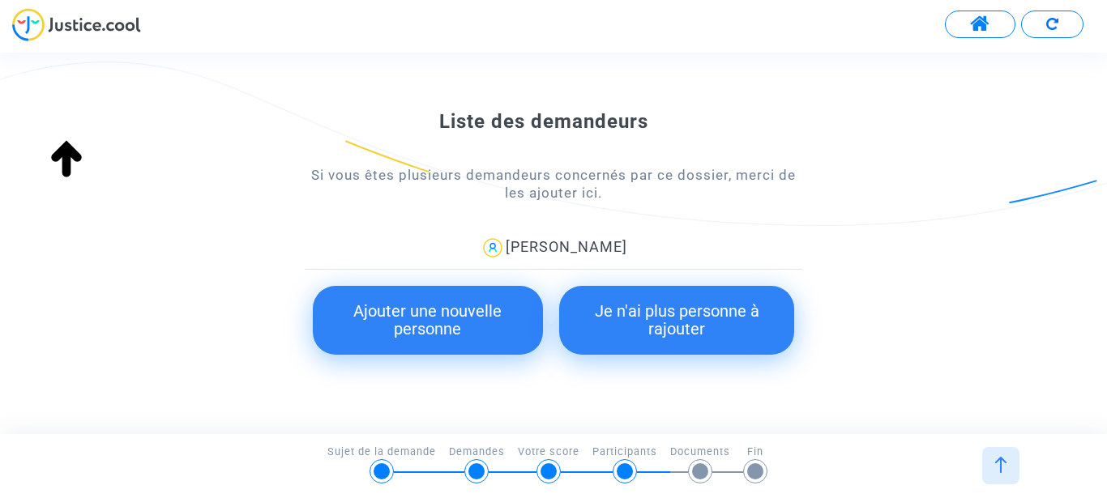
drag, startPoint x: 690, startPoint y: 318, endPoint x: 729, endPoint y: 318, distance: 38.9
click at [691, 318] on button "Je n'ai plus personne à rajouter" at bounding box center [677, 320] width 236 height 69
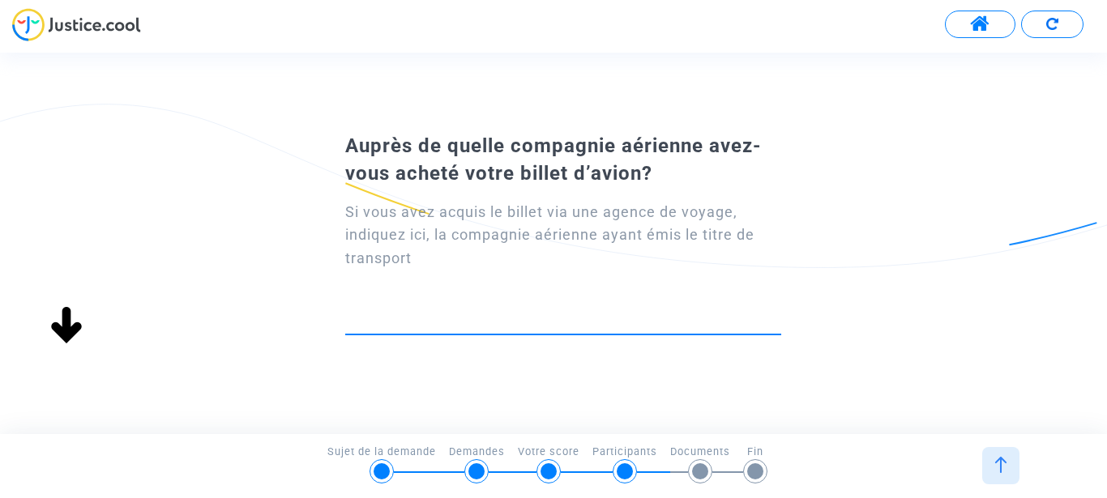
scroll to position [0, 0]
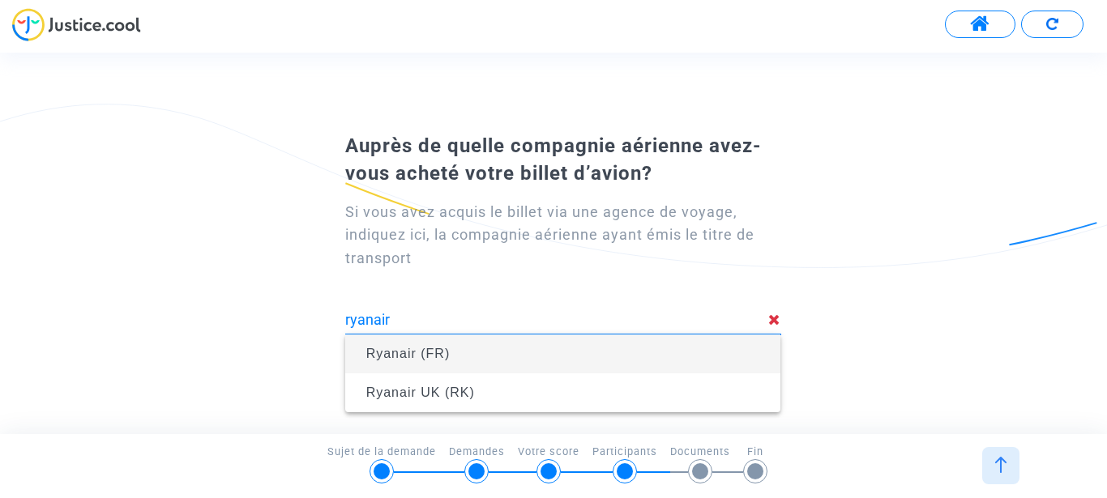
drag, startPoint x: 415, startPoint y: 360, endPoint x: 555, endPoint y: 361, distance: 140.2
click at [416, 358] on span "Ryanair (FR)" at bounding box center [408, 354] width 84 height 14
type input "Ryanair (FR)"
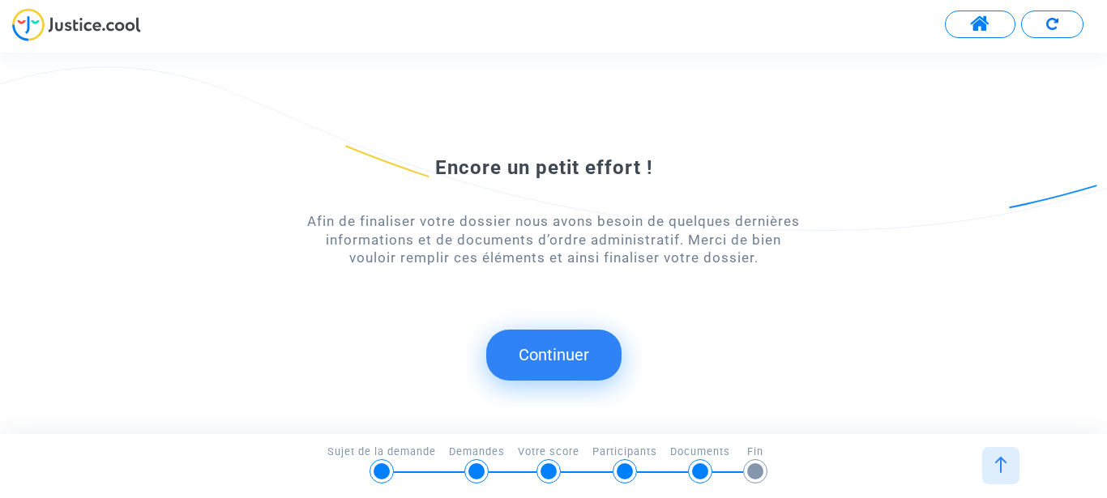
click at [558, 346] on button "Continuer" at bounding box center [553, 355] width 135 height 50
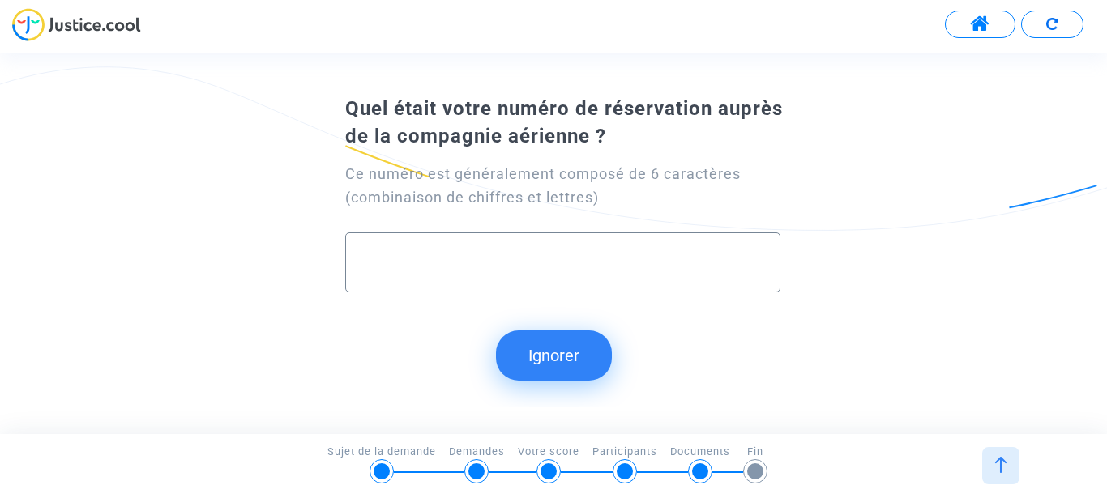
paste input "KPQYXV"
type input "KPQYXV"
click at [548, 358] on button "Continuer" at bounding box center [553, 356] width 135 height 50
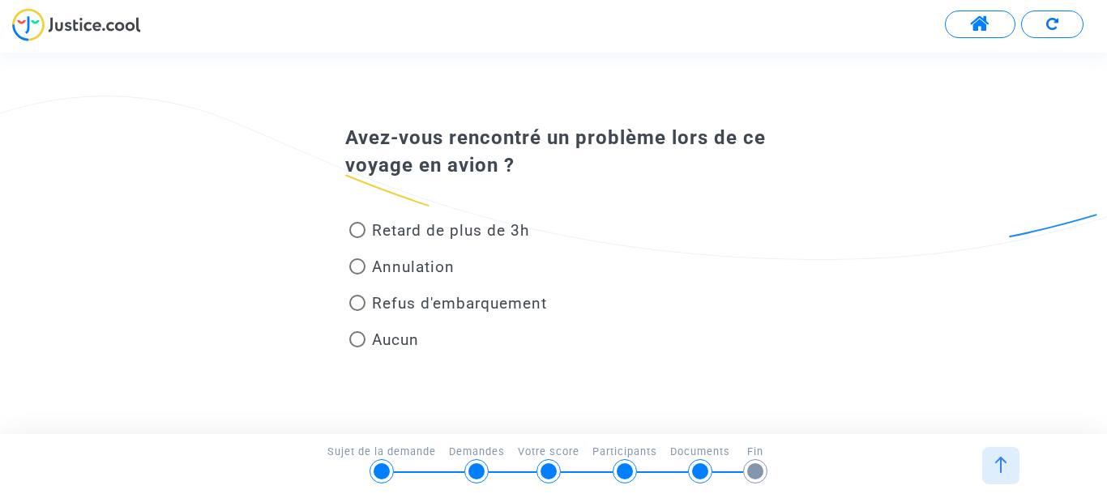
click at [359, 340] on span at bounding box center [357, 339] width 16 height 16
click at [357, 348] on input "Aucun" at bounding box center [356, 348] width 1 height 1
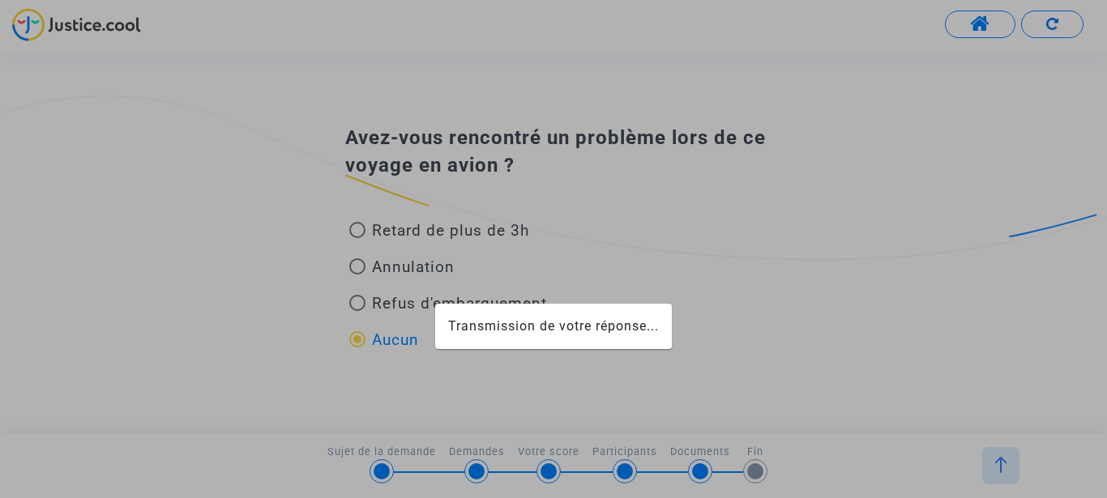
radio input "true"
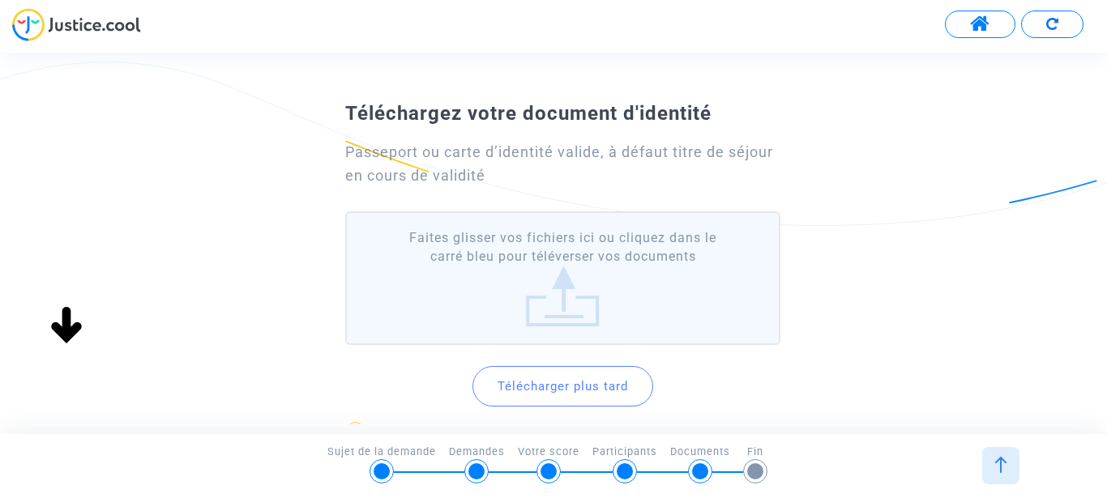
scroll to position [92, 0]
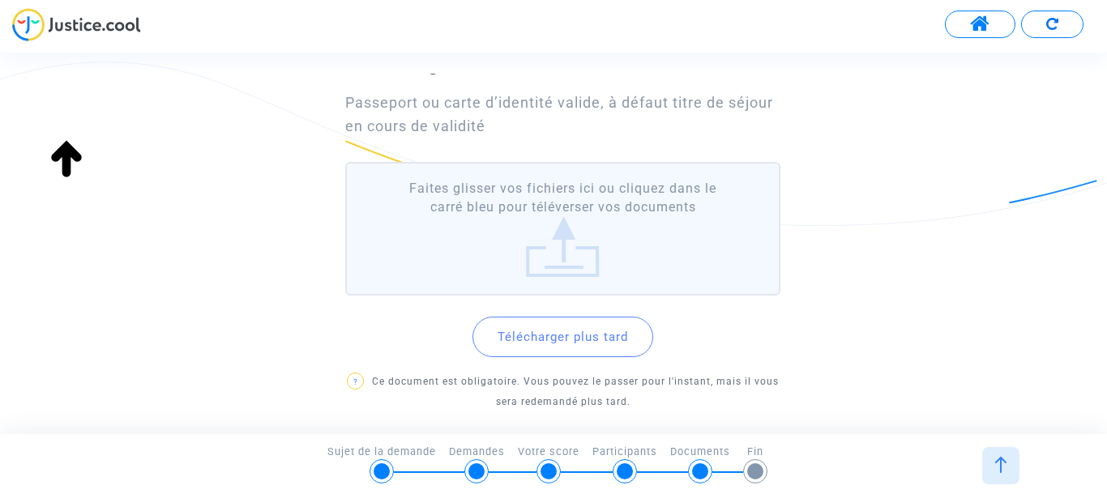
click at [543, 197] on label "Faites glisser vos fichiers ici ou cliquez dans le carré bleu pour téléverser v…" at bounding box center [563, 229] width 436 height 134
click at [0, 0] on input "Faites glisser vos fichiers ici ou cliquez dans le carré bleu pour téléverser v…" at bounding box center [0, 0] width 0 height 0
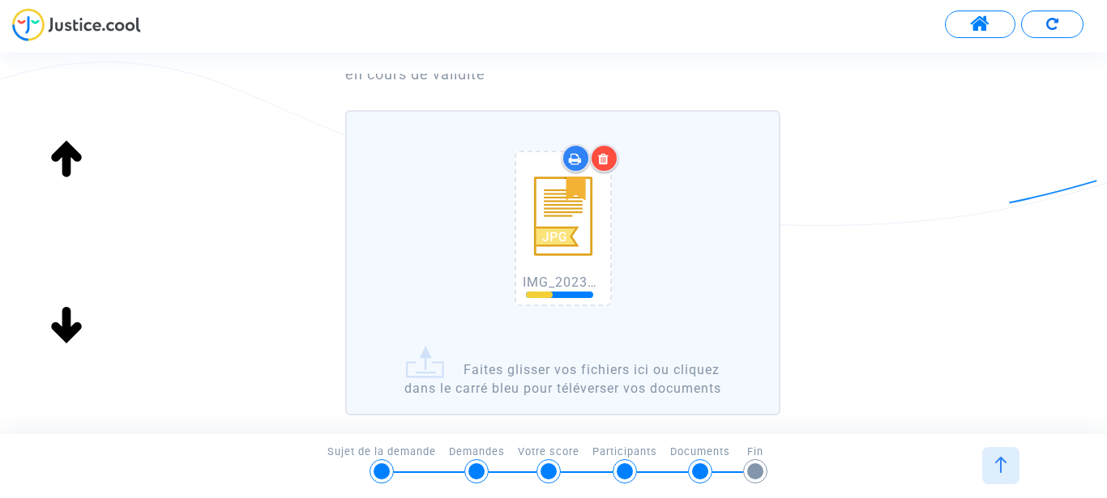
scroll to position [154, 0]
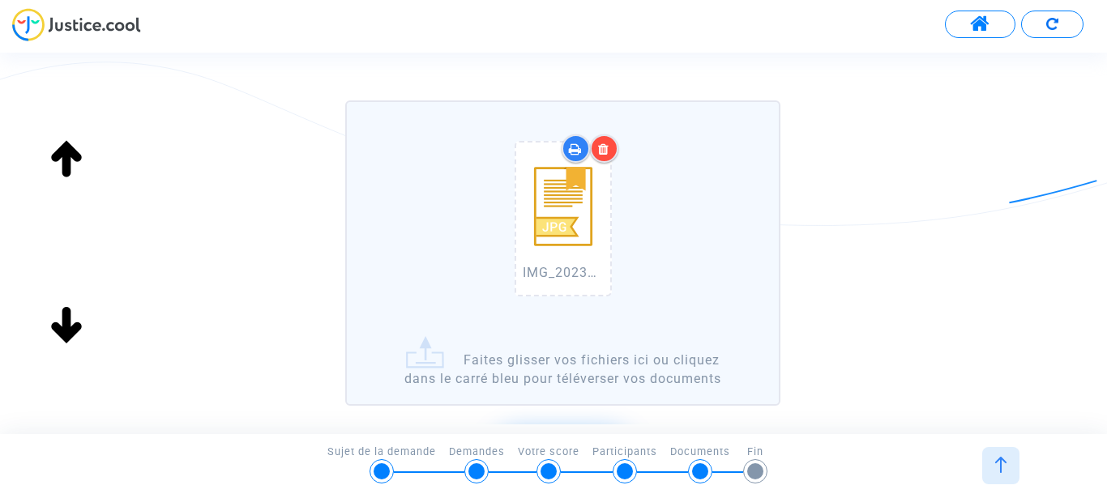
click at [429, 360] on label "IMG_20230824_105743246.jpg Faites glisser vos fichiers ici ou cliquez dans le c…" at bounding box center [563, 252] width 436 height 305
click at [0, 0] on input "IMG_20230824_105743246.jpg Faites glisser vos fichiers ici ou cliquez dans le c…" at bounding box center [0, 0] width 0 height 0
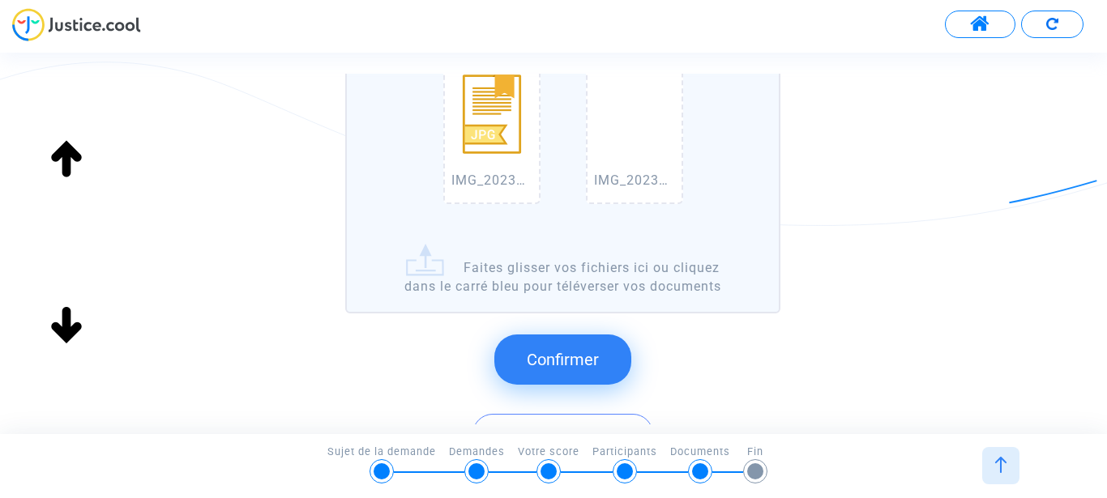
scroll to position [339, 0]
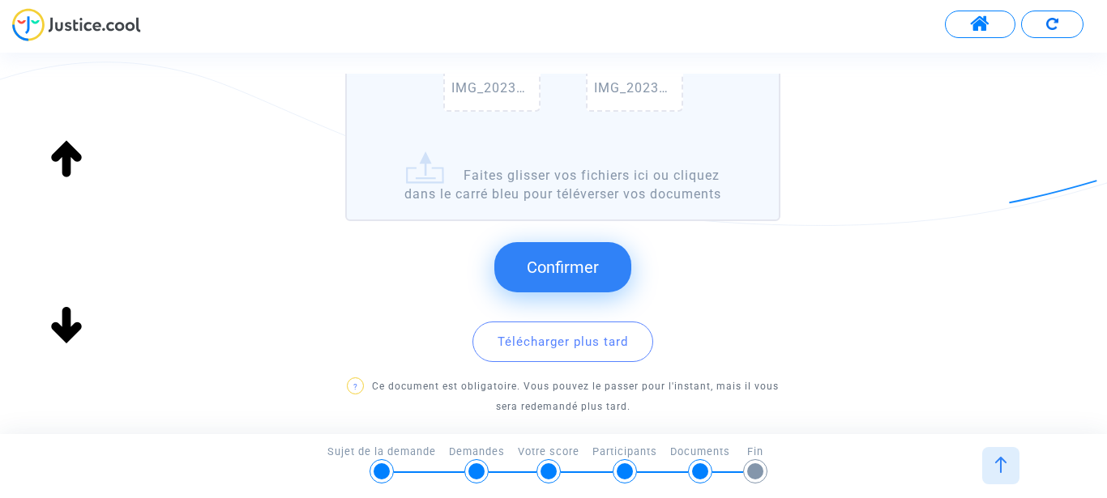
click at [572, 273] on span "Confirmer" at bounding box center [563, 267] width 72 height 19
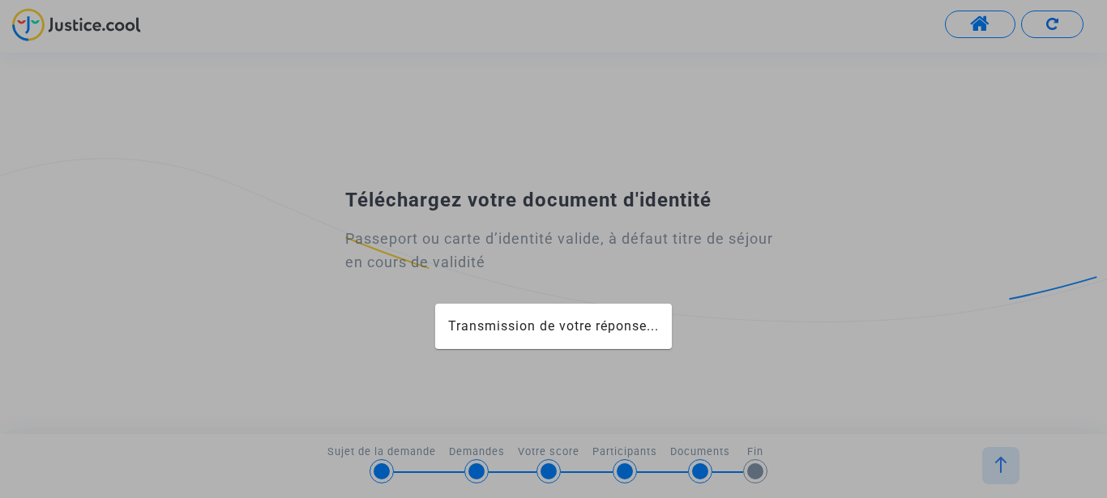
scroll to position [0, 0]
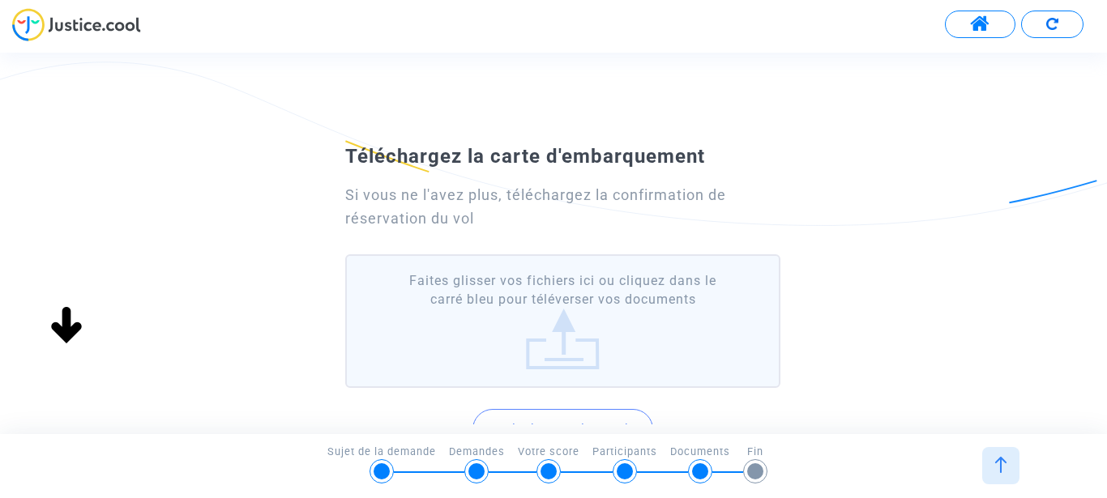
click at [562, 349] on label "Faites glisser vos fichiers ici ou cliquez dans le carré bleu pour téléverser v…" at bounding box center [563, 321] width 436 height 134
click at [0, 0] on input "Faites glisser vos fichiers ici ou cliquez dans le carré bleu pour téléverser v…" at bounding box center [0, 0] width 0 height 0
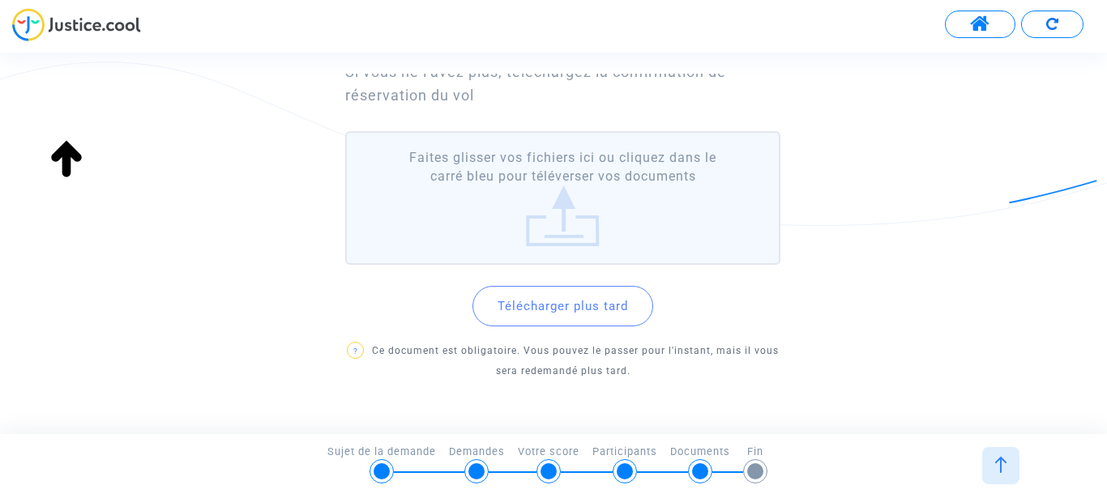
scroll to position [169, 0]
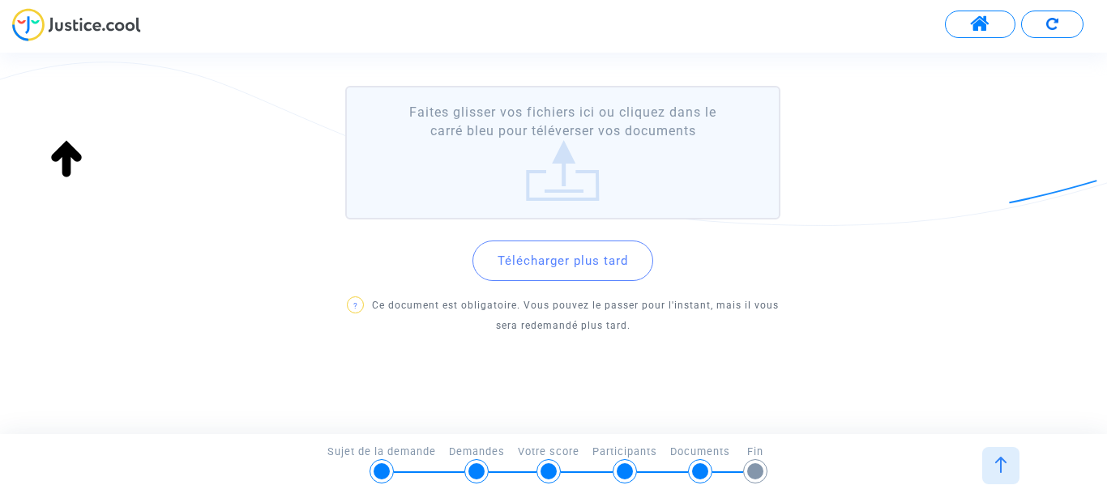
click at [536, 266] on button "Télécharger plus tard" at bounding box center [562, 261] width 181 height 41
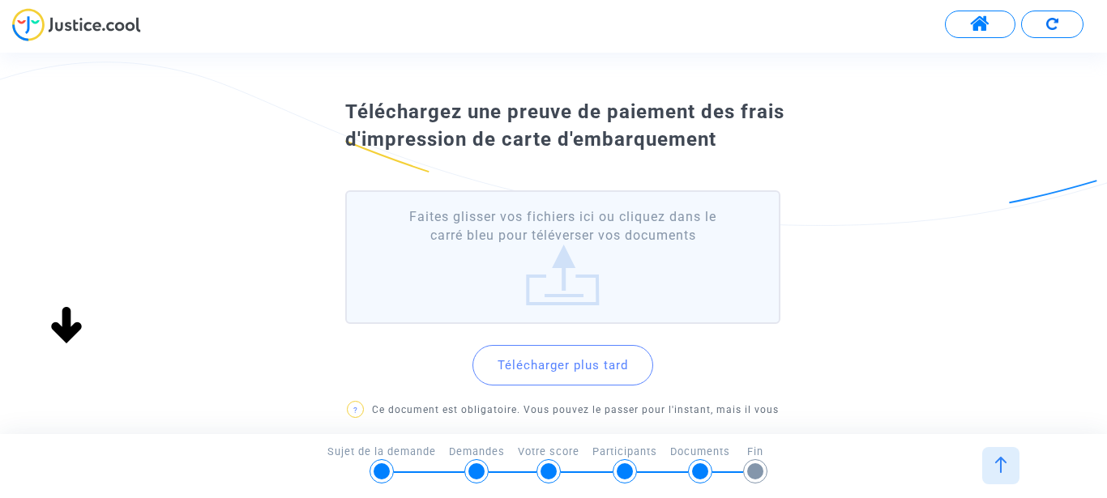
scroll to position [62, 0]
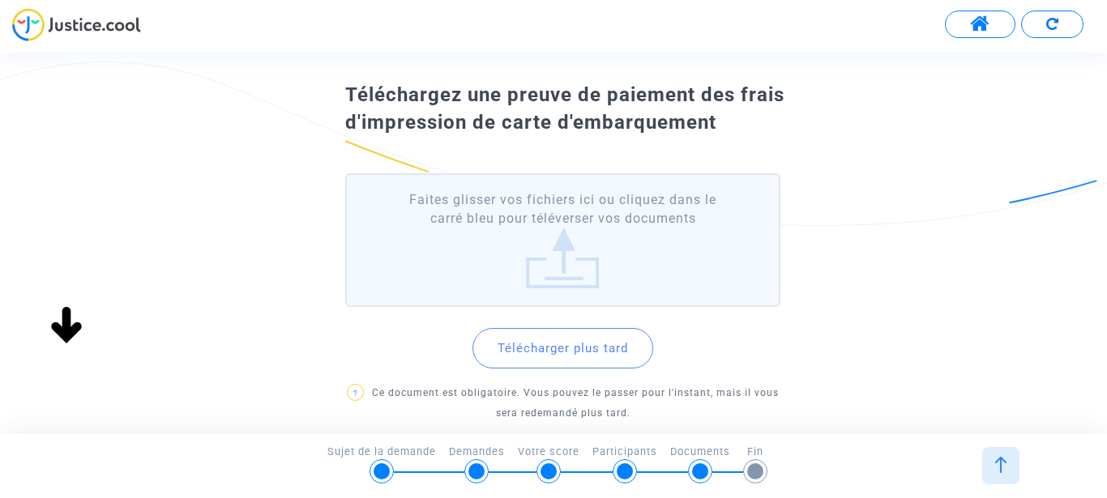
click at [605, 346] on button "Télécharger plus tard" at bounding box center [562, 348] width 181 height 41
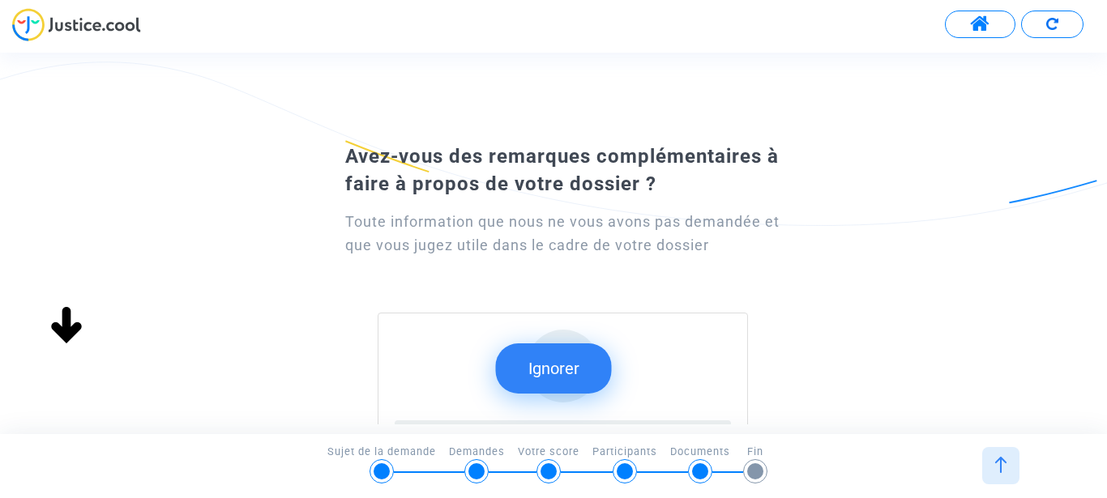
scroll to position [0, 0]
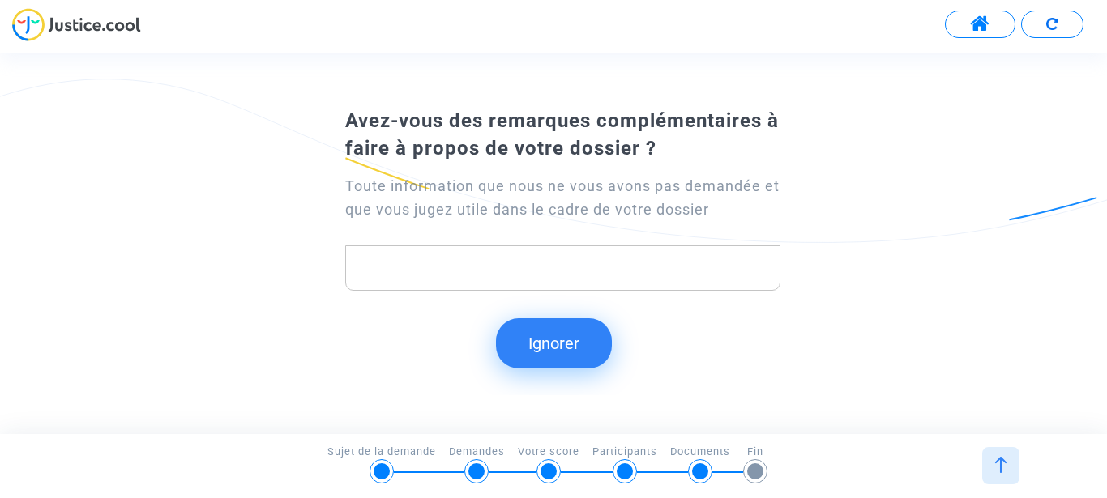
click at [572, 343] on button "Ignorer" at bounding box center [554, 343] width 116 height 50
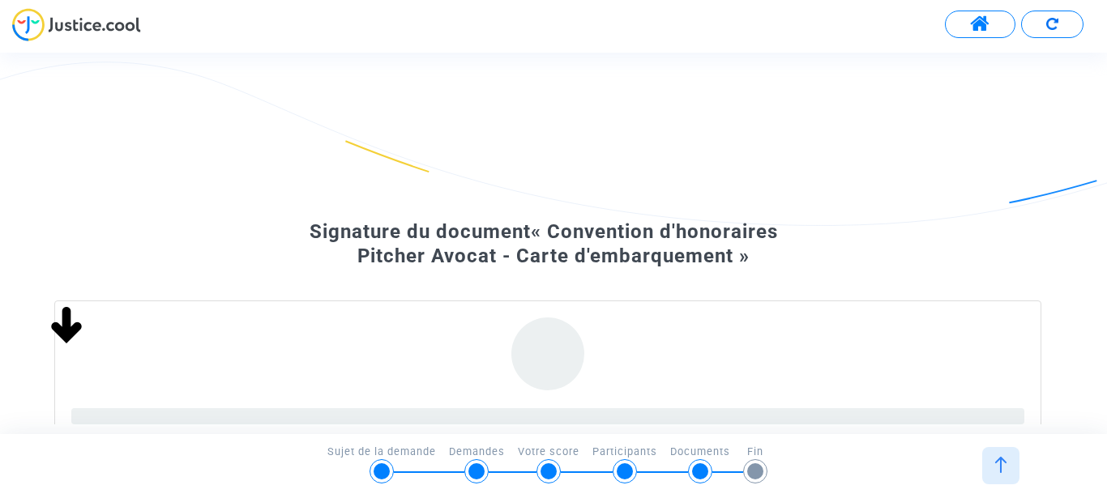
click at [979, 17] on span at bounding box center [980, 24] width 20 height 21
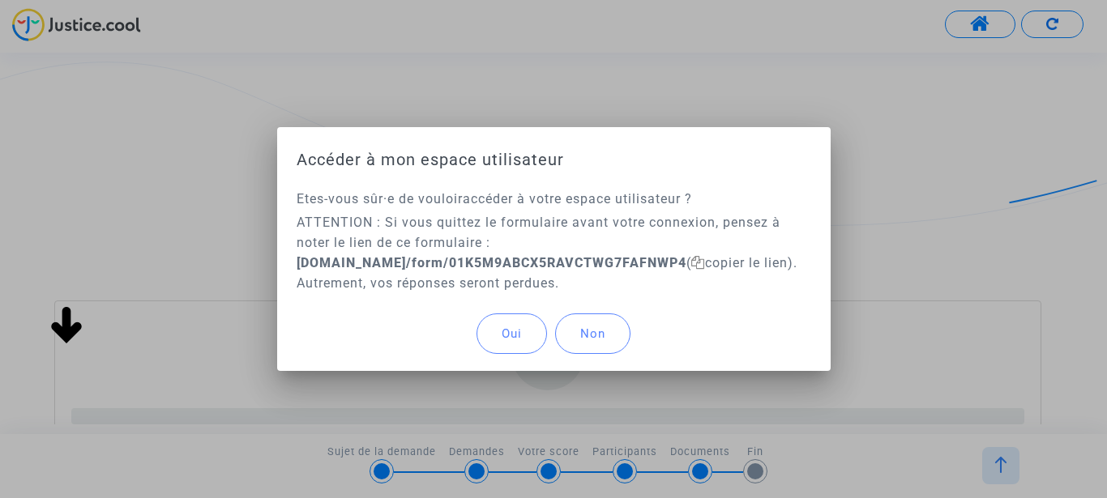
click at [523, 339] on button "Oui" at bounding box center [511, 334] width 70 height 41
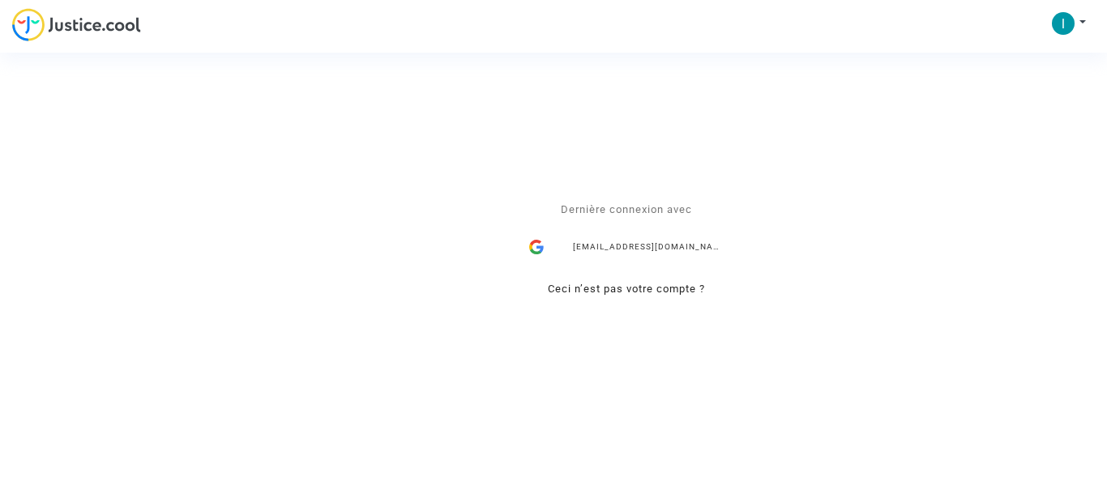
click at [1081, 21] on div "Se connecter Dernière connexion avec lucgross6@gmail.com Ceci n’est pas votre c…" at bounding box center [553, 249] width 1107 height 498
click at [1081, 19] on div "Se connecter Dernière connexion avec lucgross6@gmail.com Ceci n’est pas votre c…" at bounding box center [553, 249] width 1107 height 498
